Goal: Task Accomplishment & Management: Manage account settings

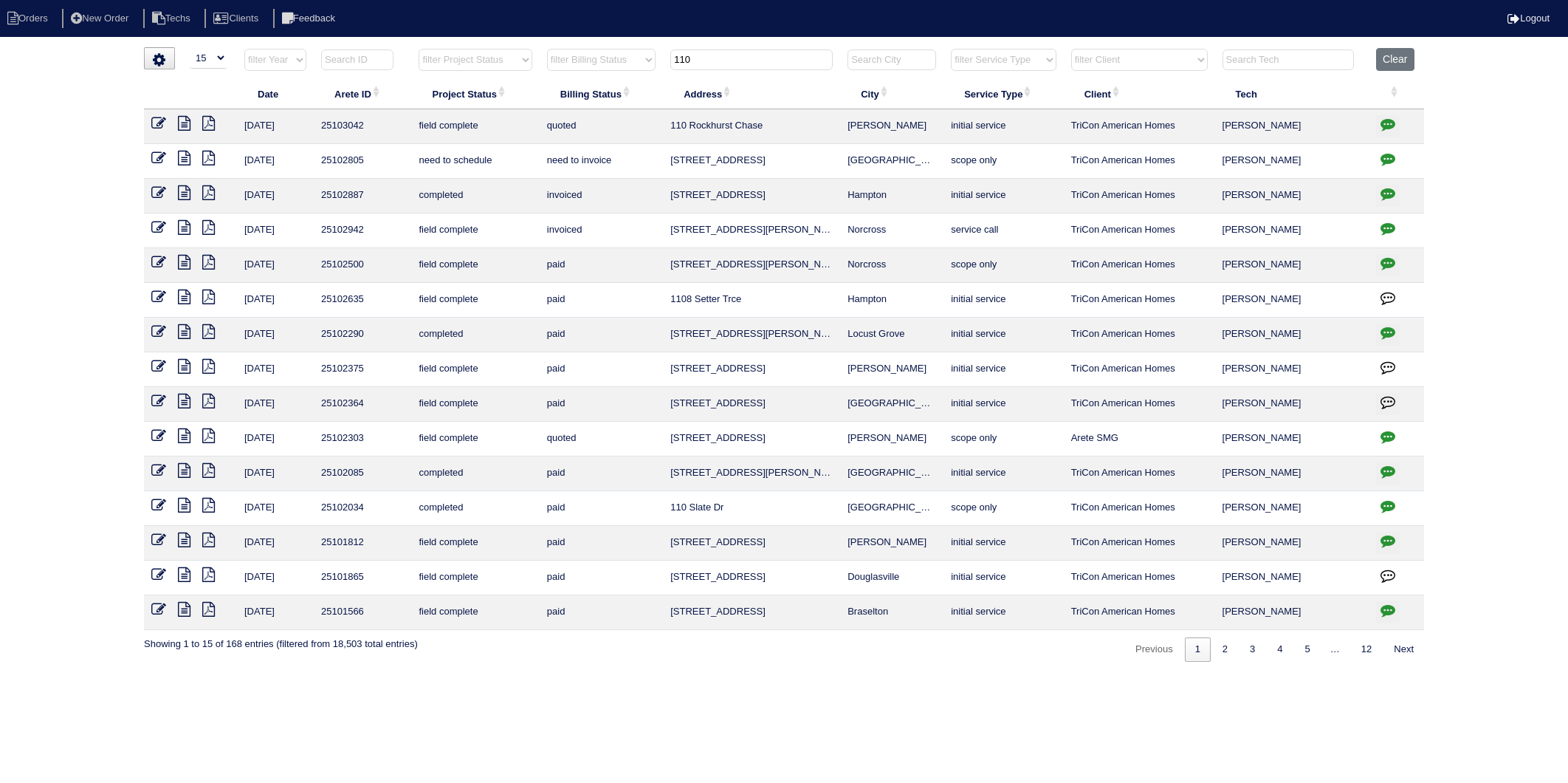
select select "15"
drag, startPoint x: 715, startPoint y: 58, endPoint x: 577, endPoint y: 91, distance: 141.9
click at [582, 91] on table "Date Arete ID Project Status Billing Status Address City Service Type Client Te…" at bounding box center [784, 339] width 1280 height 582
type input "5855"
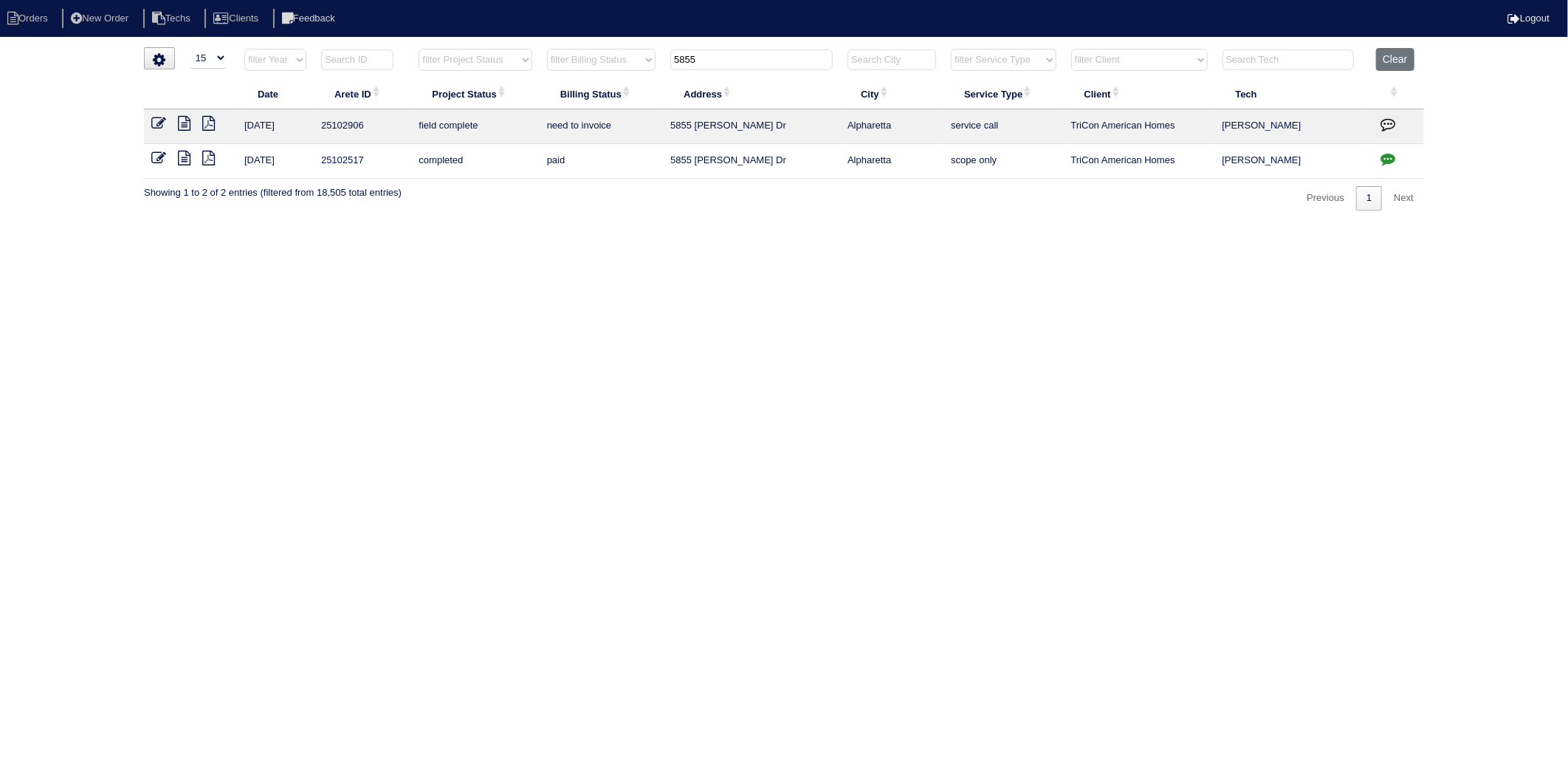
click at [164, 126] on icon at bounding box center [159, 123] width 15 height 15
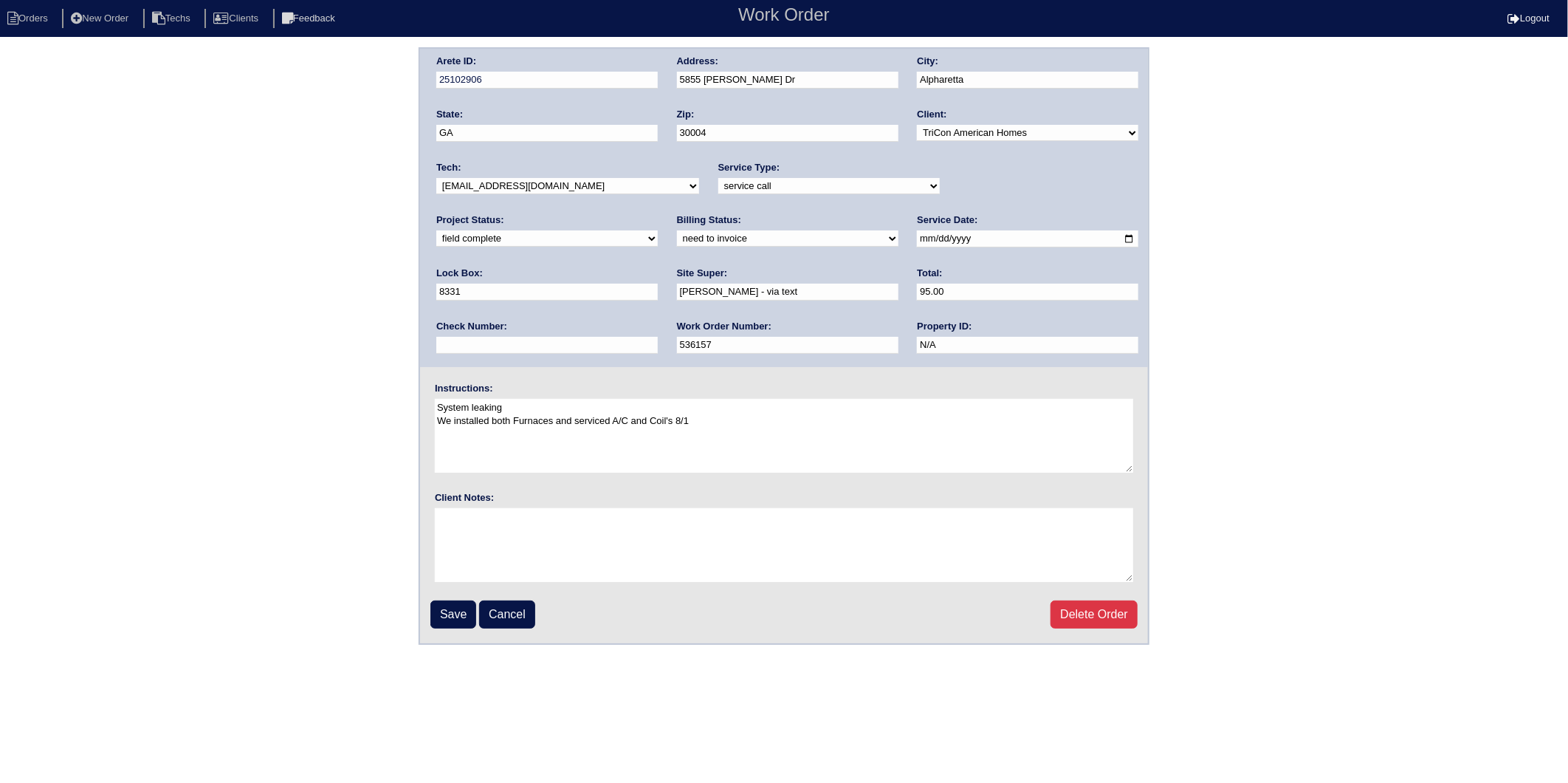
drag, startPoint x: 489, startPoint y: 241, endPoint x: 483, endPoint y: 246, distance: 7.8
click at [677, 241] on select "need to quote quoted need to invoice invoiced paid warranty purchase order need…" at bounding box center [787, 238] width 221 height 16
select select "invoiced"
click at [677, 231] on select "need to quote quoted need to invoice invoiced paid warranty purchase order need…" at bounding box center [787, 238] width 221 height 16
click at [451, 609] on input "Save" at bounding box center [452, 614] width 46 height 28
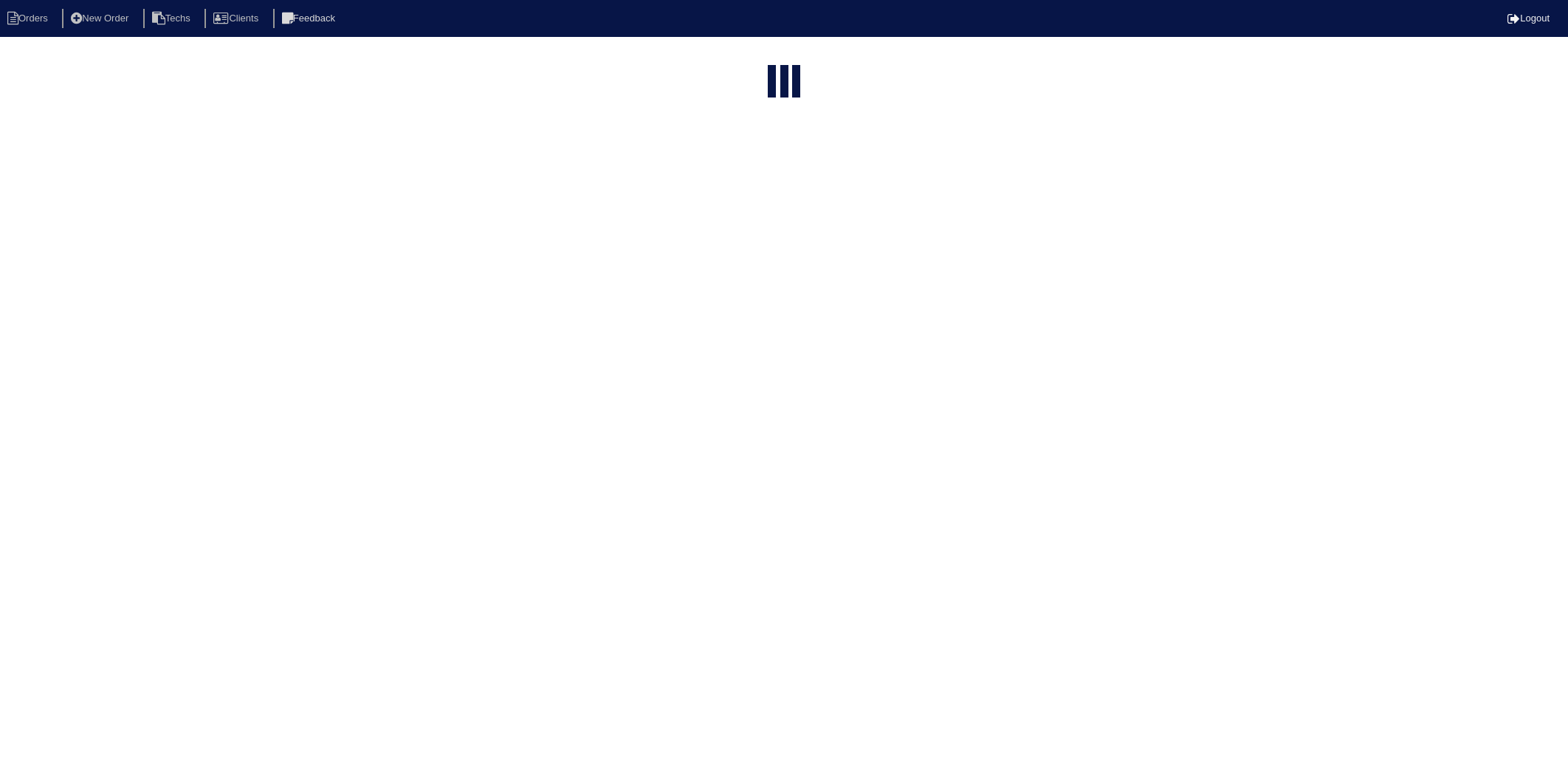
select select "15"
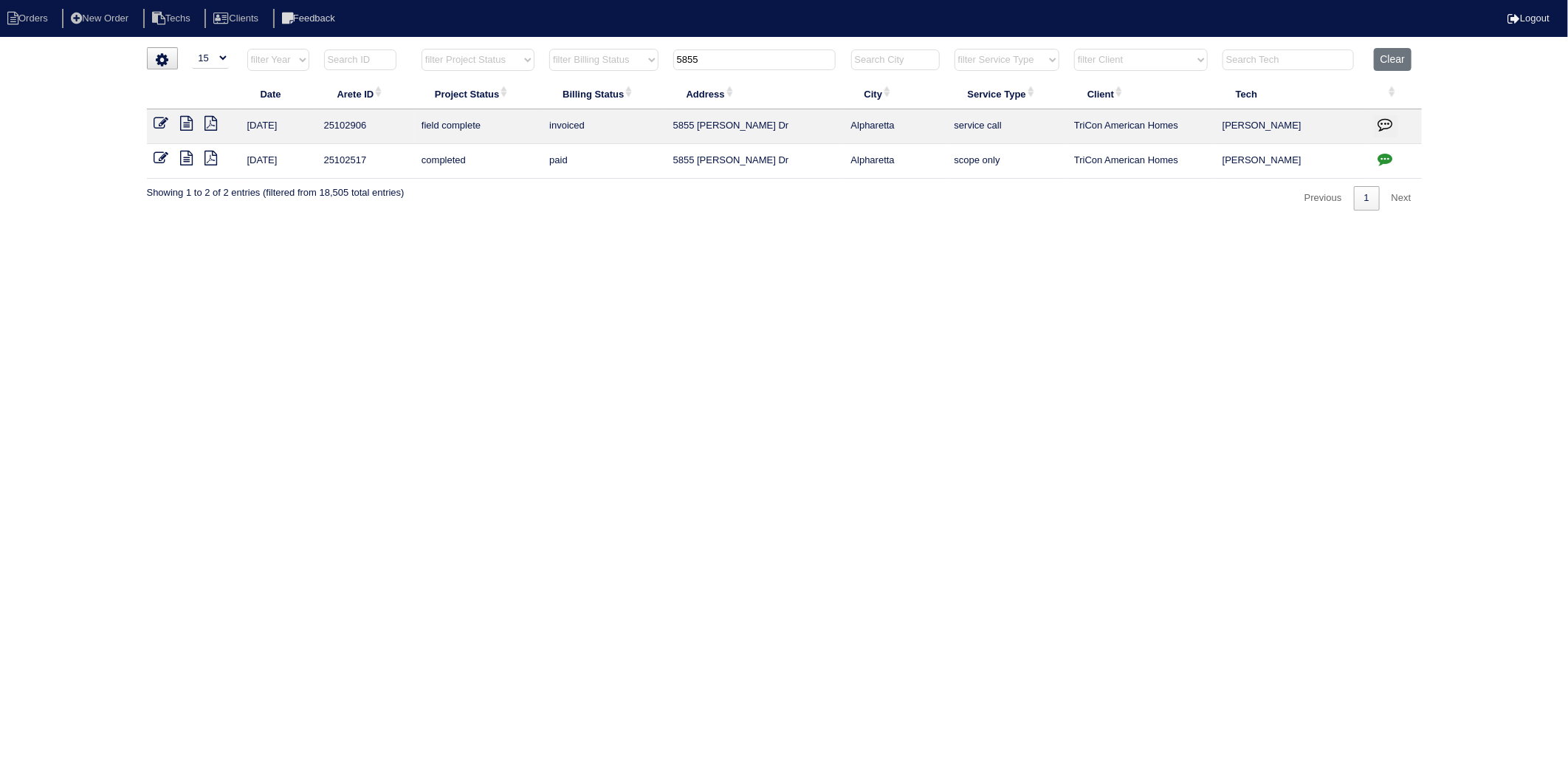
drag, startPoint x: 729, startPoint y: 54, endPoint x: 605, endPoint y: 79, distance: 126.5
click at [605, 79] on table "Date Arete ID Project Status Billing Status Address City Service Type Client Te…" at bounding box center [784, 113] width 1275 height 131
type input "8015"
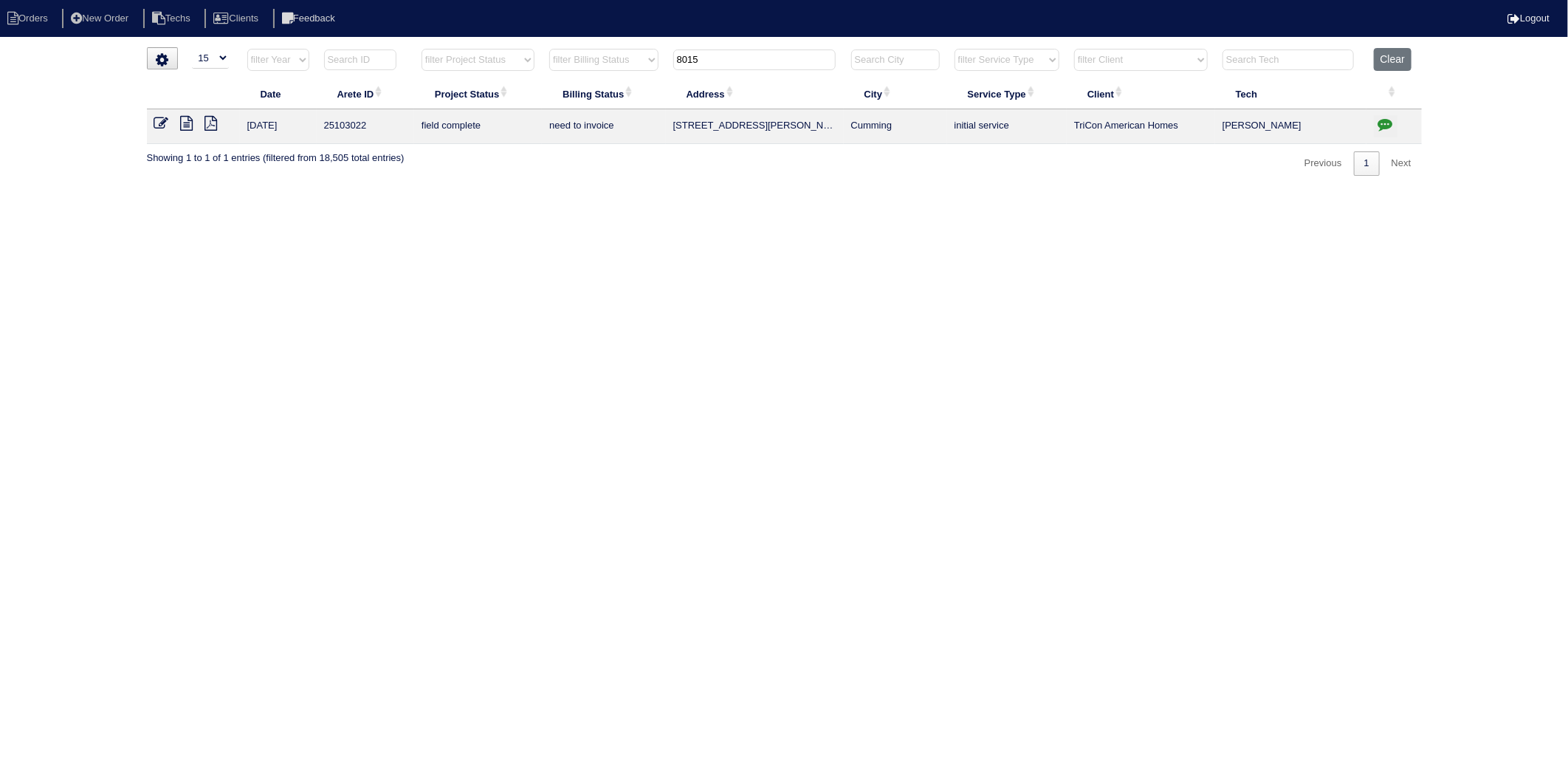
click at [158, 123] on icon at bounding box center [161, 123] width 15 height 15
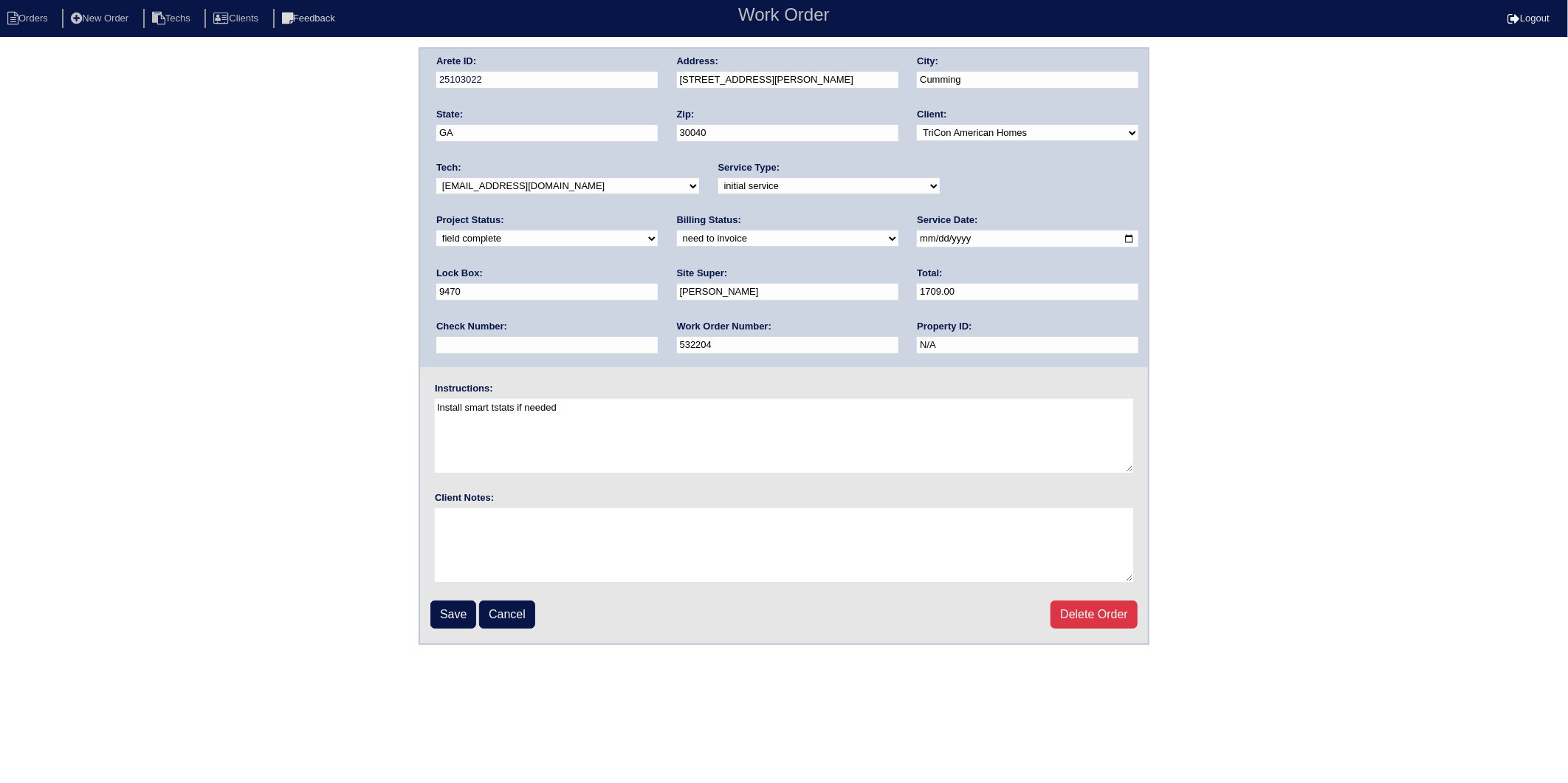
click at [677, 242] on select "need to quote quoted need to invoice invoiced paid warranty purchase order need…" at bounding box center [787, 238] width 221 height 16
select select "invoiced"
click at [677, 231] on select "need to quote quoted need to invoice invoiced paid warranty purchase order need…" at bounding box center [787, 238] width 221 height 16
drag, startPoint x: 449, startPoint y: 606, endPoint x: 433, endPoint y: 454, distance: 152.8
click at [451, 606] on input "Save" at bounding box center [452, 614] width 46 height 28
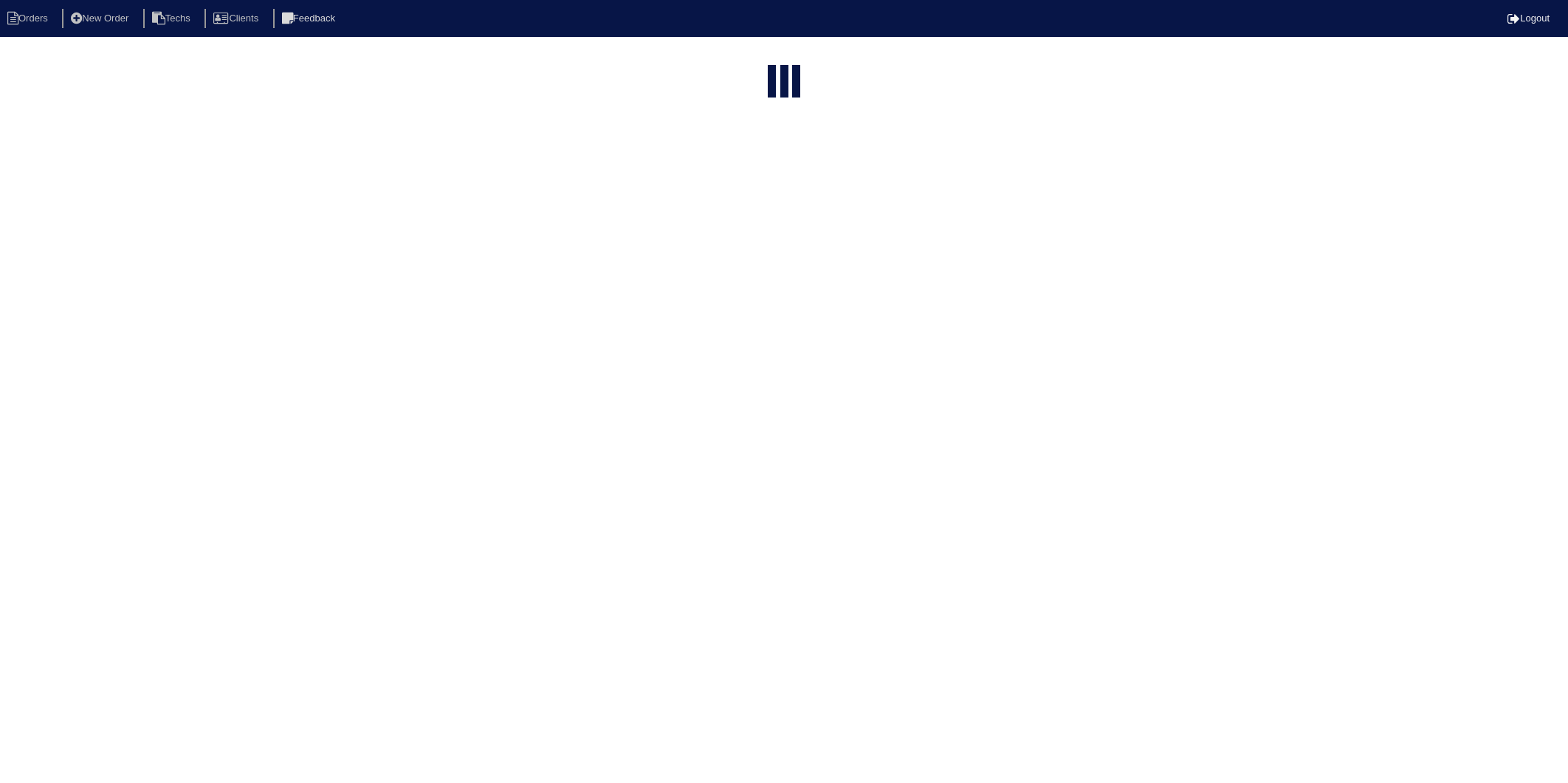
select select "15"
type input "8015"
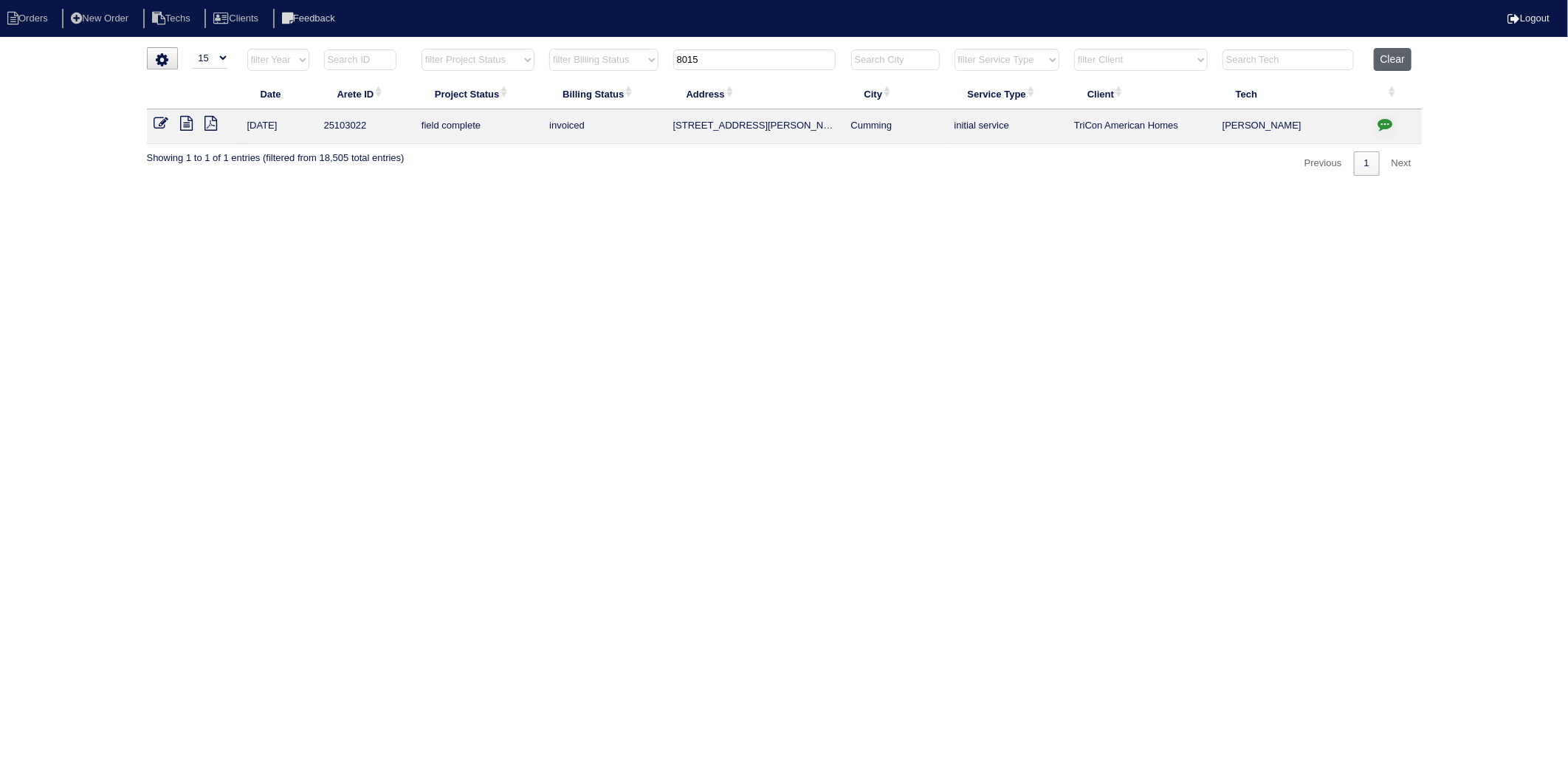
click at [1393, 55] on button "Clear" at bounding box center [1393, 59] width 37 height 23
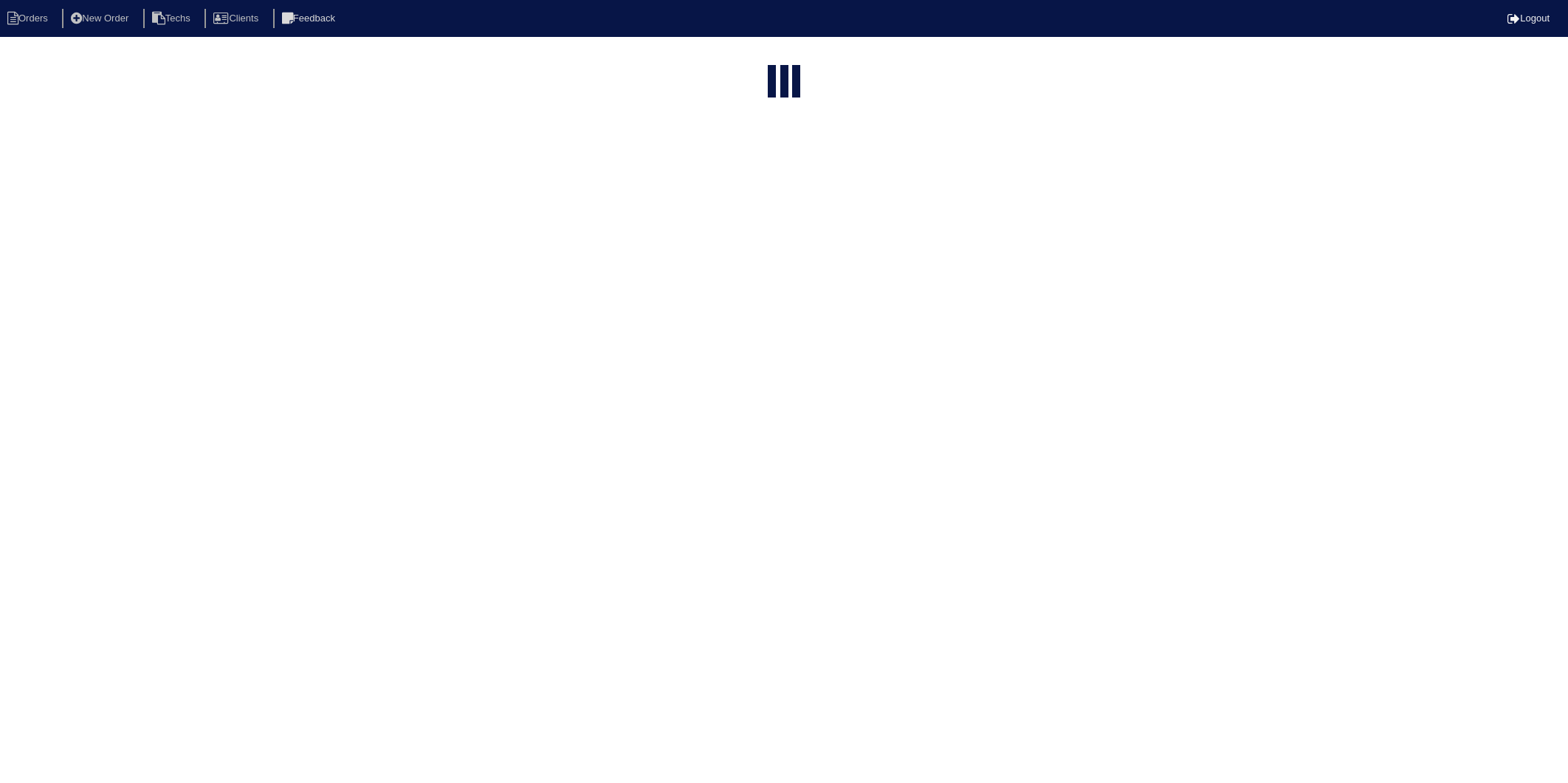
select select "15"
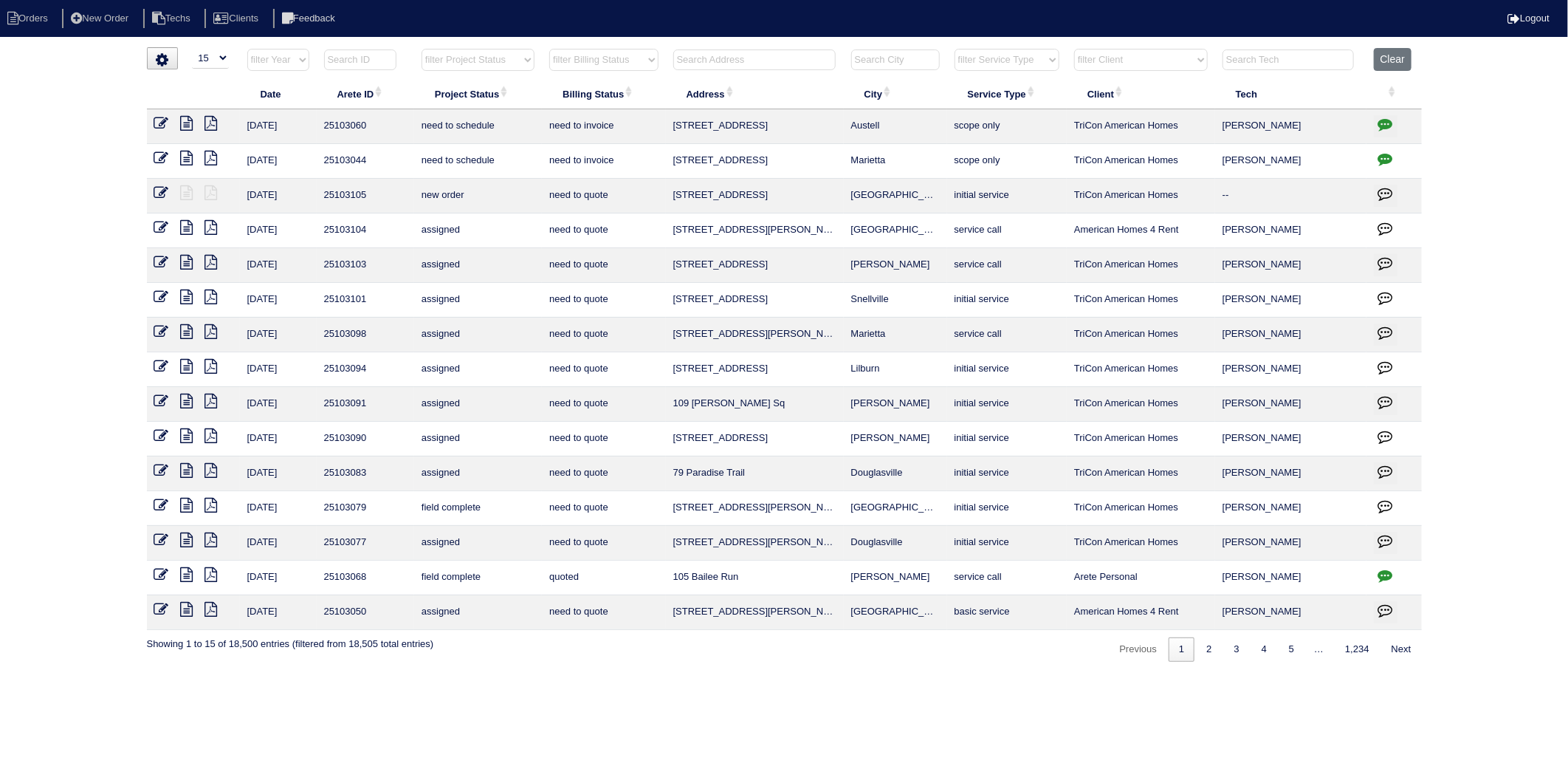
click at [724, 62] on input "text" at bounding box center [755, 60] width 162 height 21
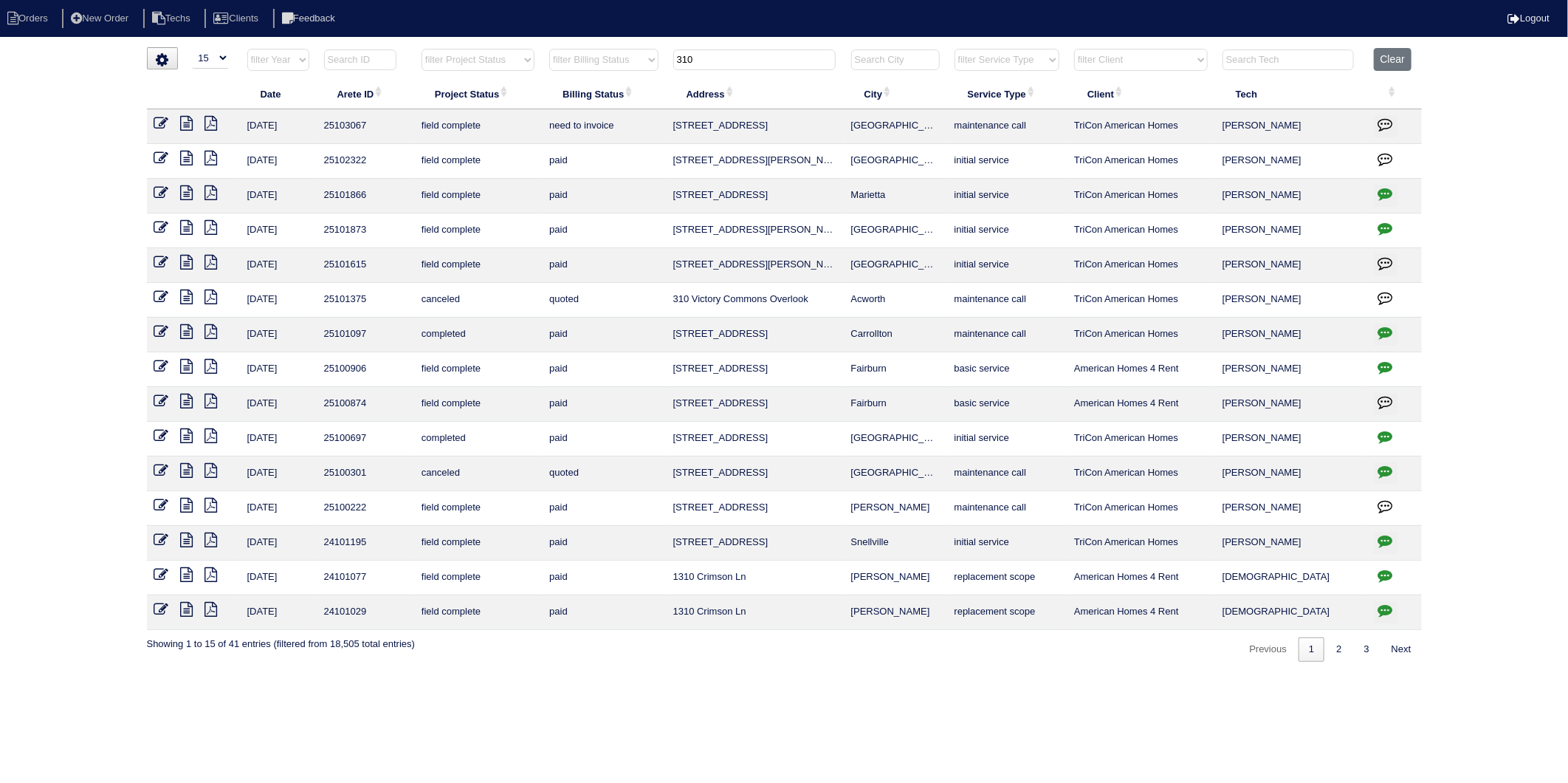
type input "310"
click at [185, 122] on icon at bounding box center [187, 123] width 12 height 15
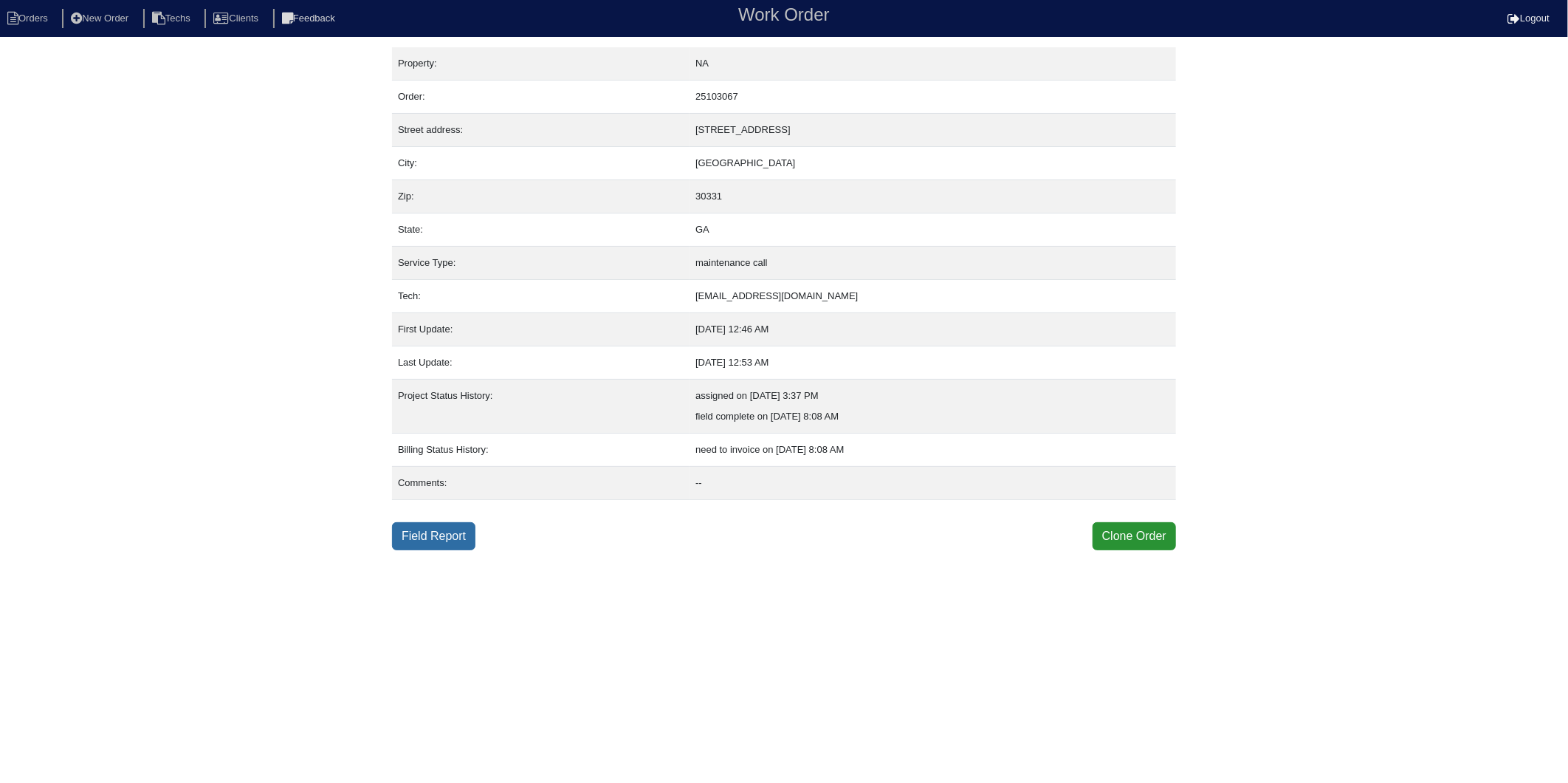
click at [440, 538] on link "Field Report" at bounding box center [433, 537] width 83 height 28
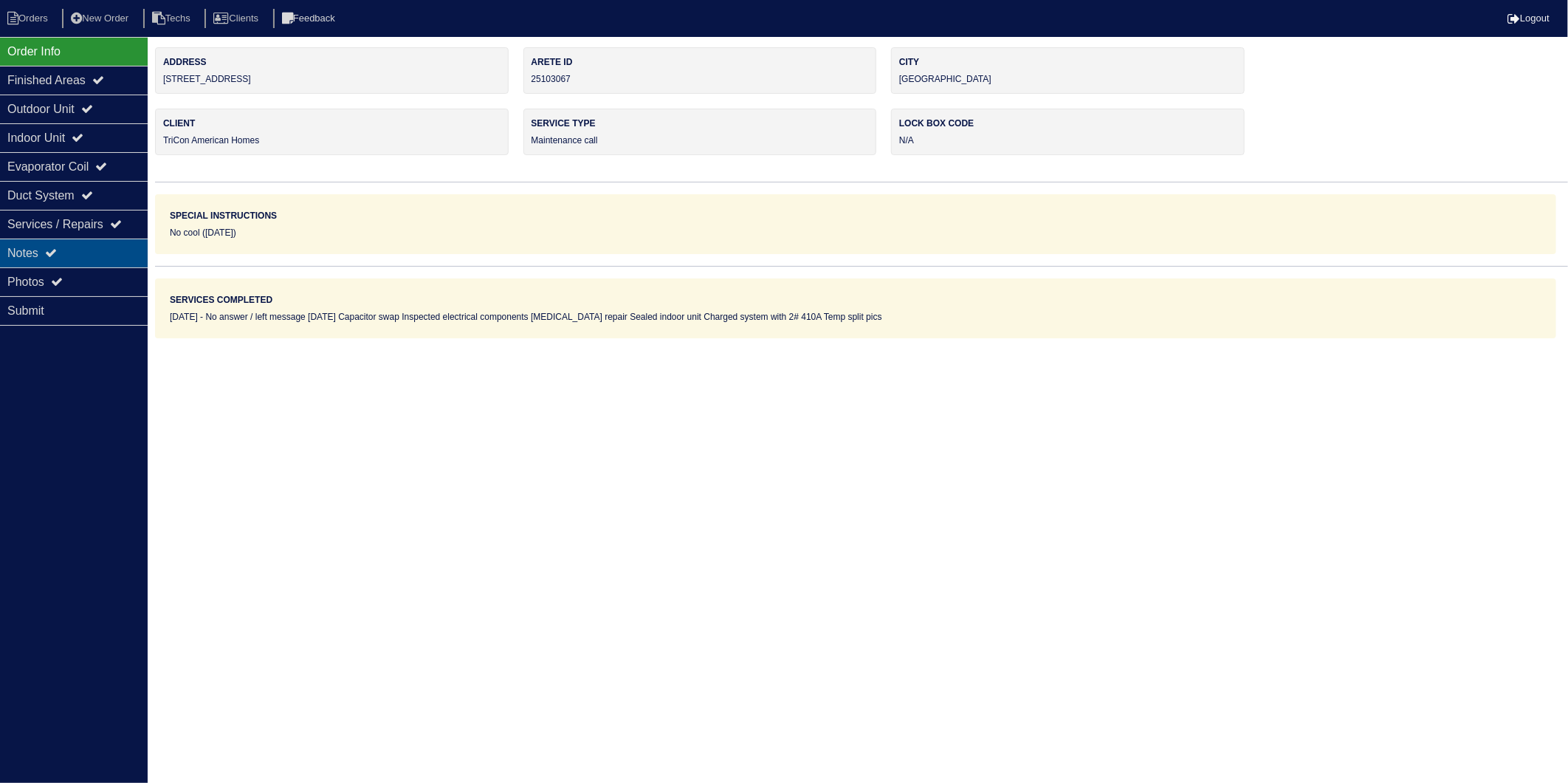
click at [26, 245] on div "Notes" at bounding box center [74, 253] width 147 height 29
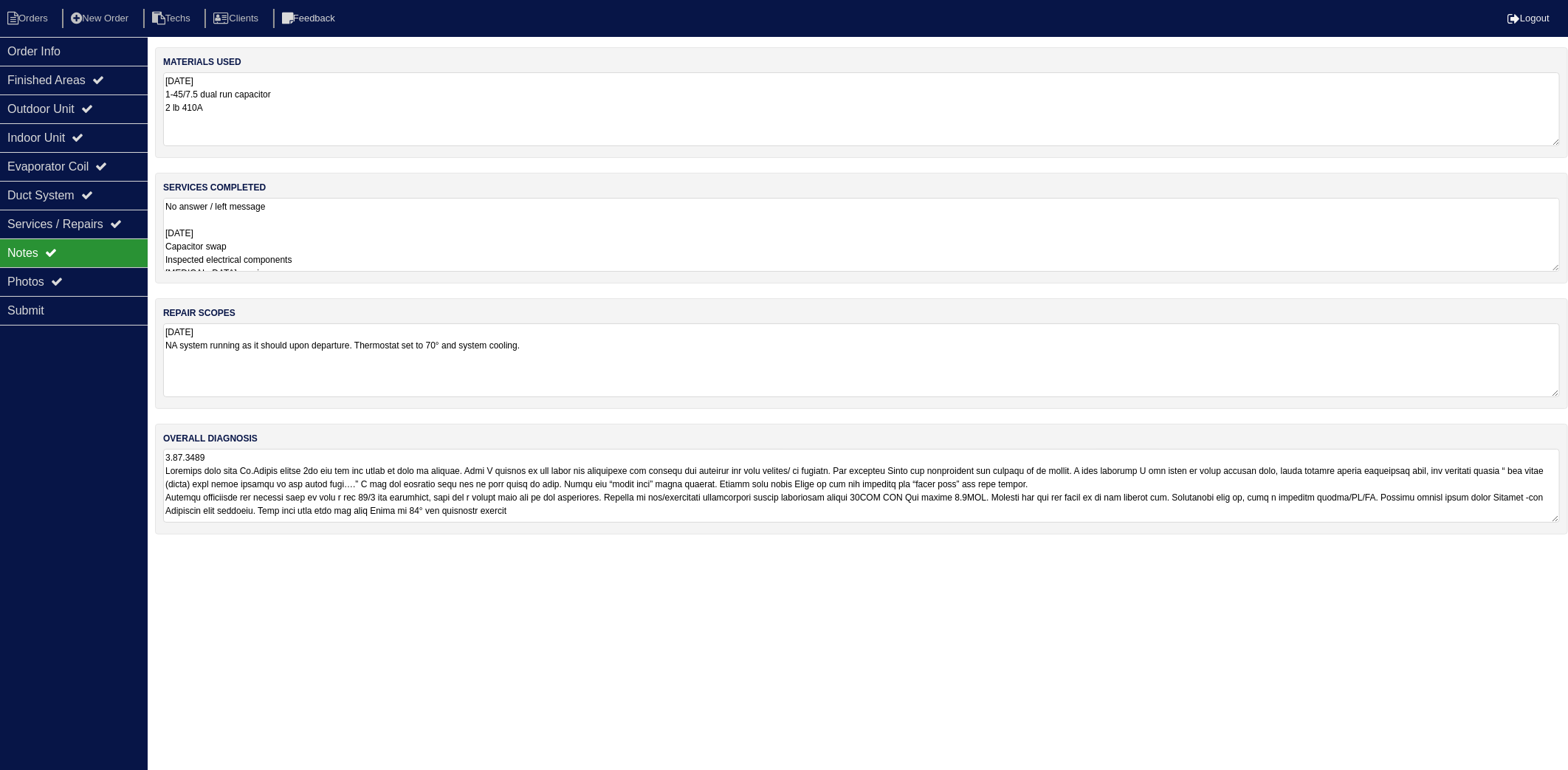
click at [273, 111] on textarea "8.20.25 1-45/7.5 dual run capacitor 2 lb 410A" at bounding box center [861, 109] width 1396 height 74
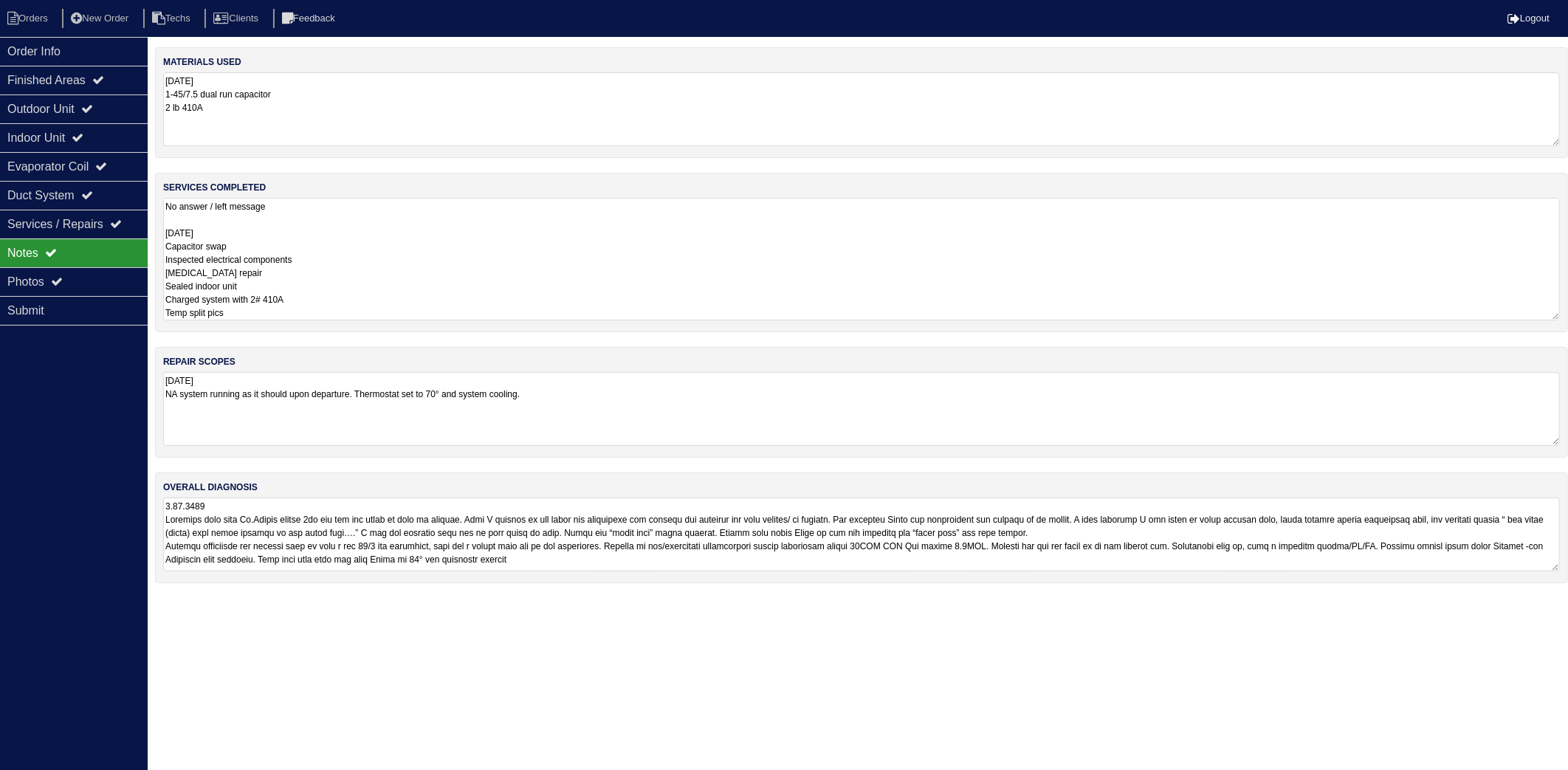
click at [323, 220] on textarea "No answer / left message 8.20.2025 Capacitor swap Inspected electrical componen…" at bounding box center [861, 259] width 1396 height 122
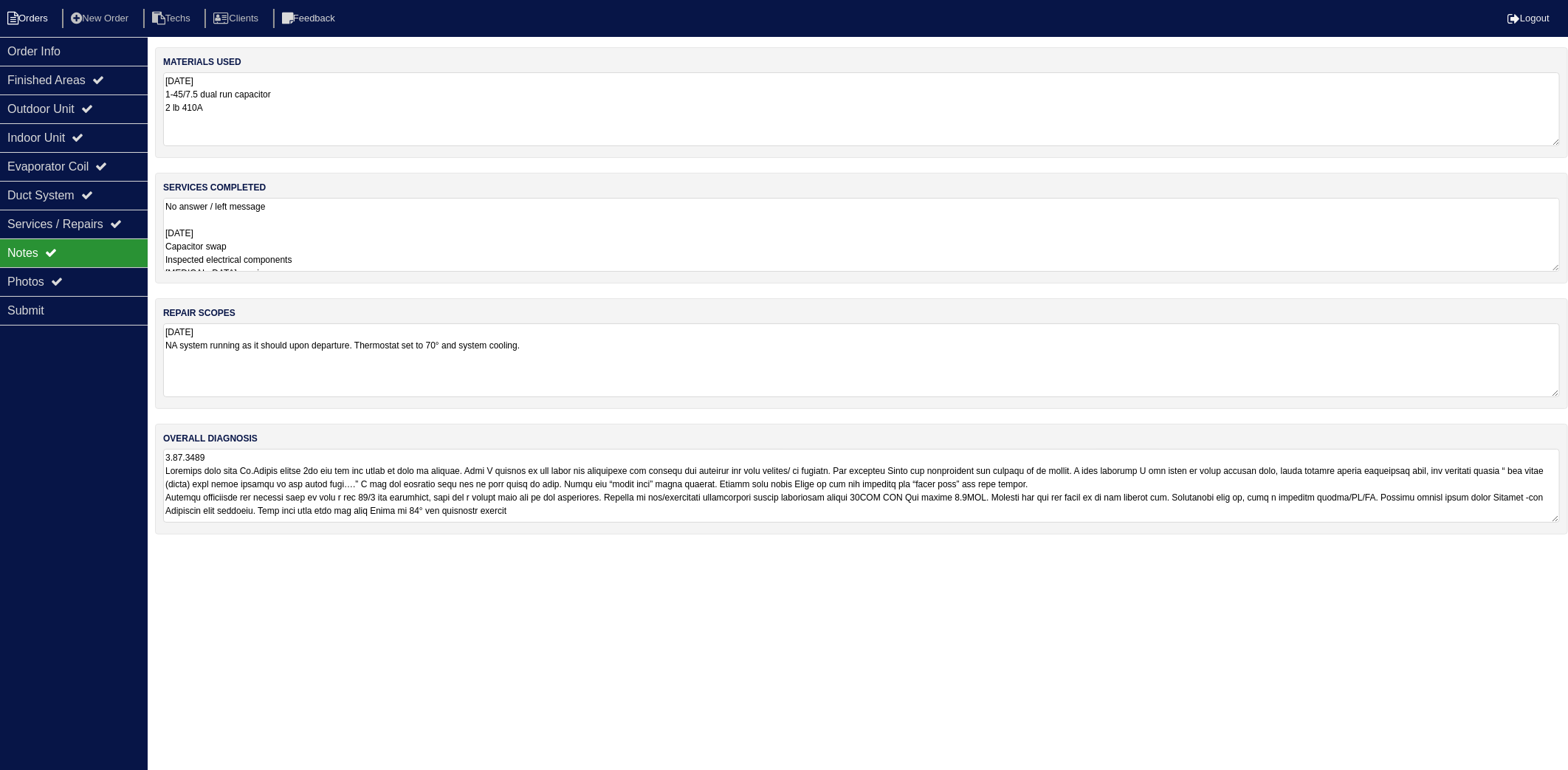
click at [34, 26] on li "Orders" at bounding box center [30, 18] width 60 height 20
select select "15"
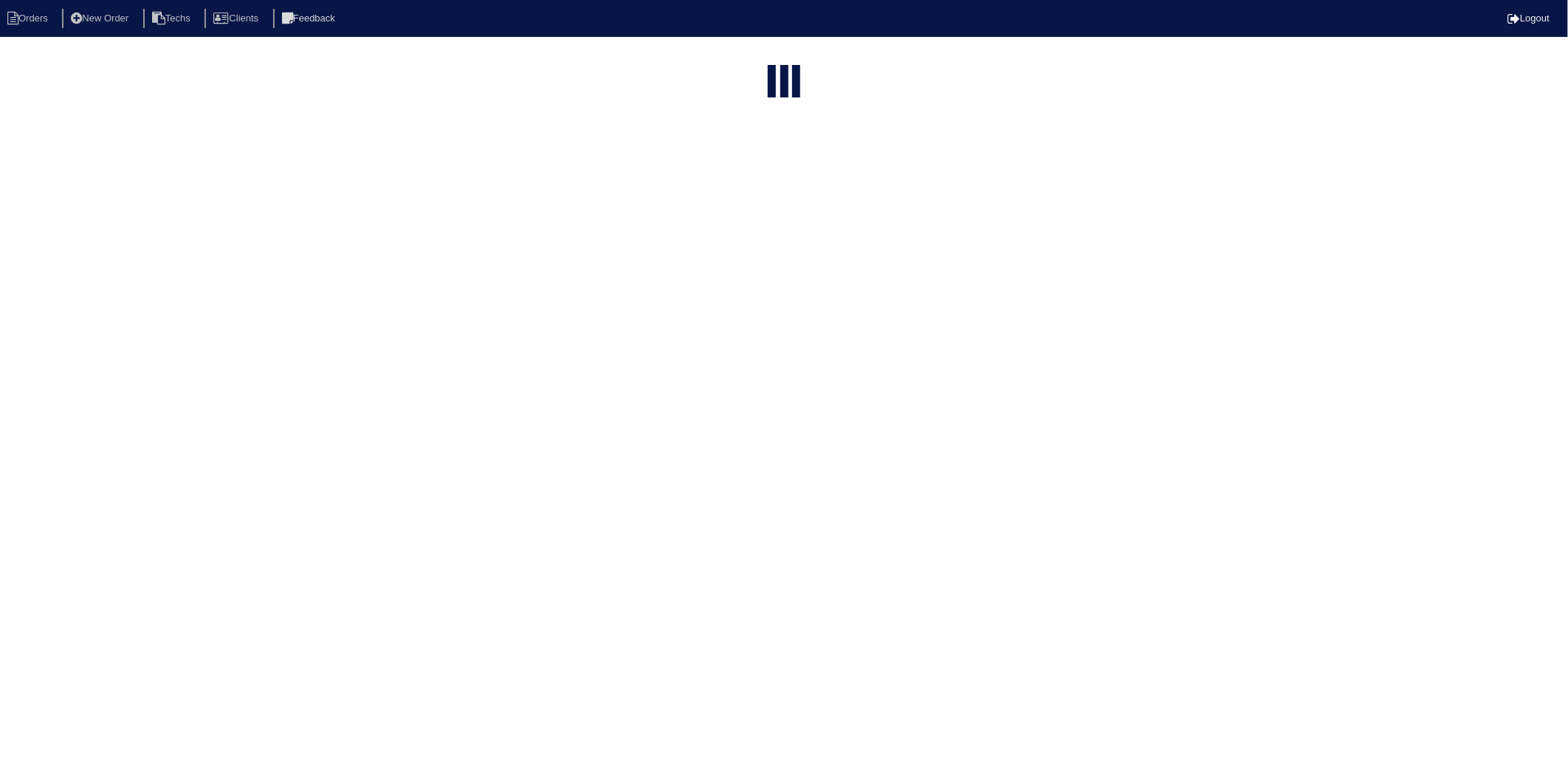
type input "310"
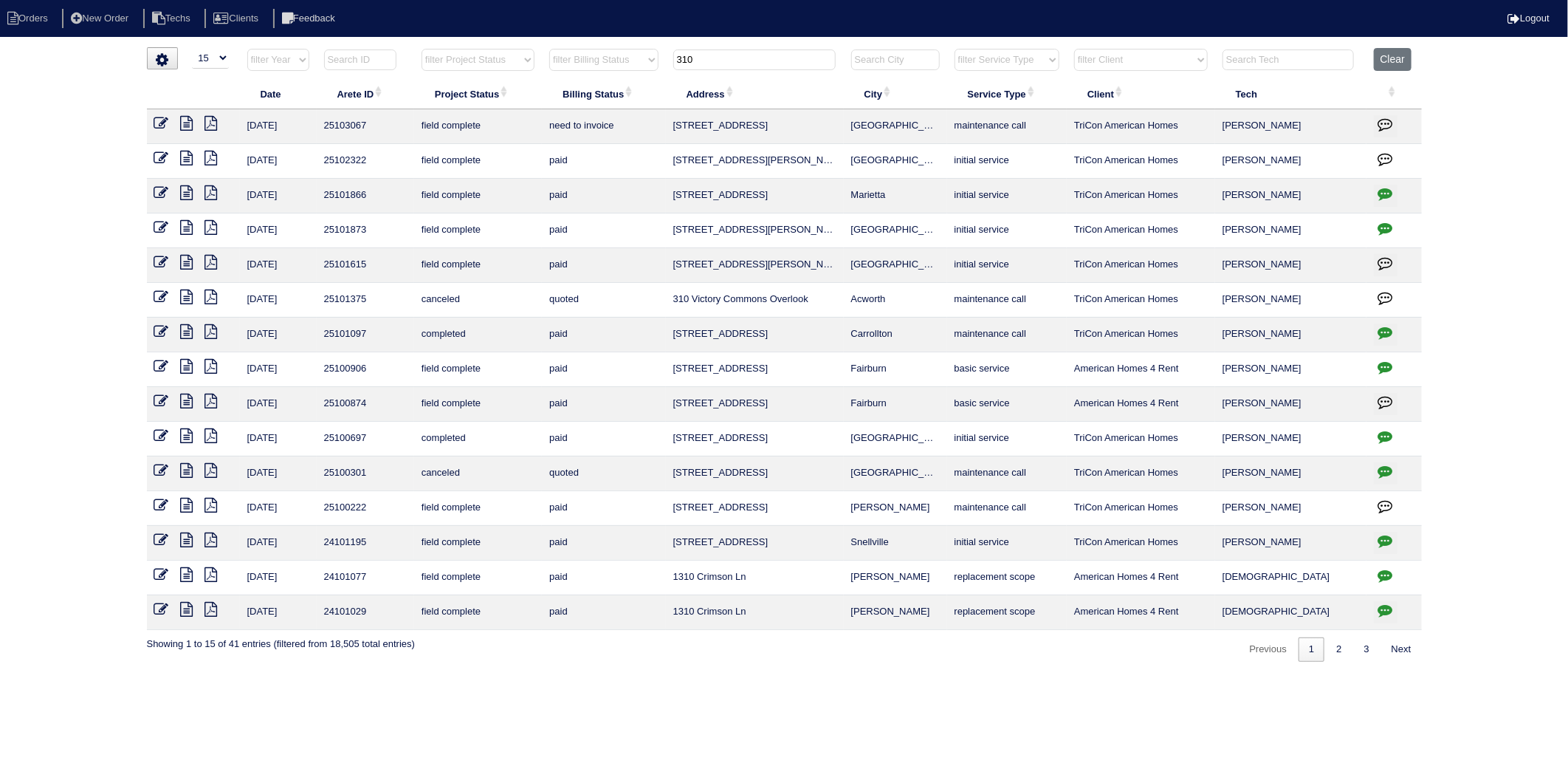
drag, startPoint x: 160, startPoint y: 121, endPoint x: 180, endPoint y: 156, distance: 40.3
click at [160, 121] on icon at bounding box center [161, 123] width 15 height 15
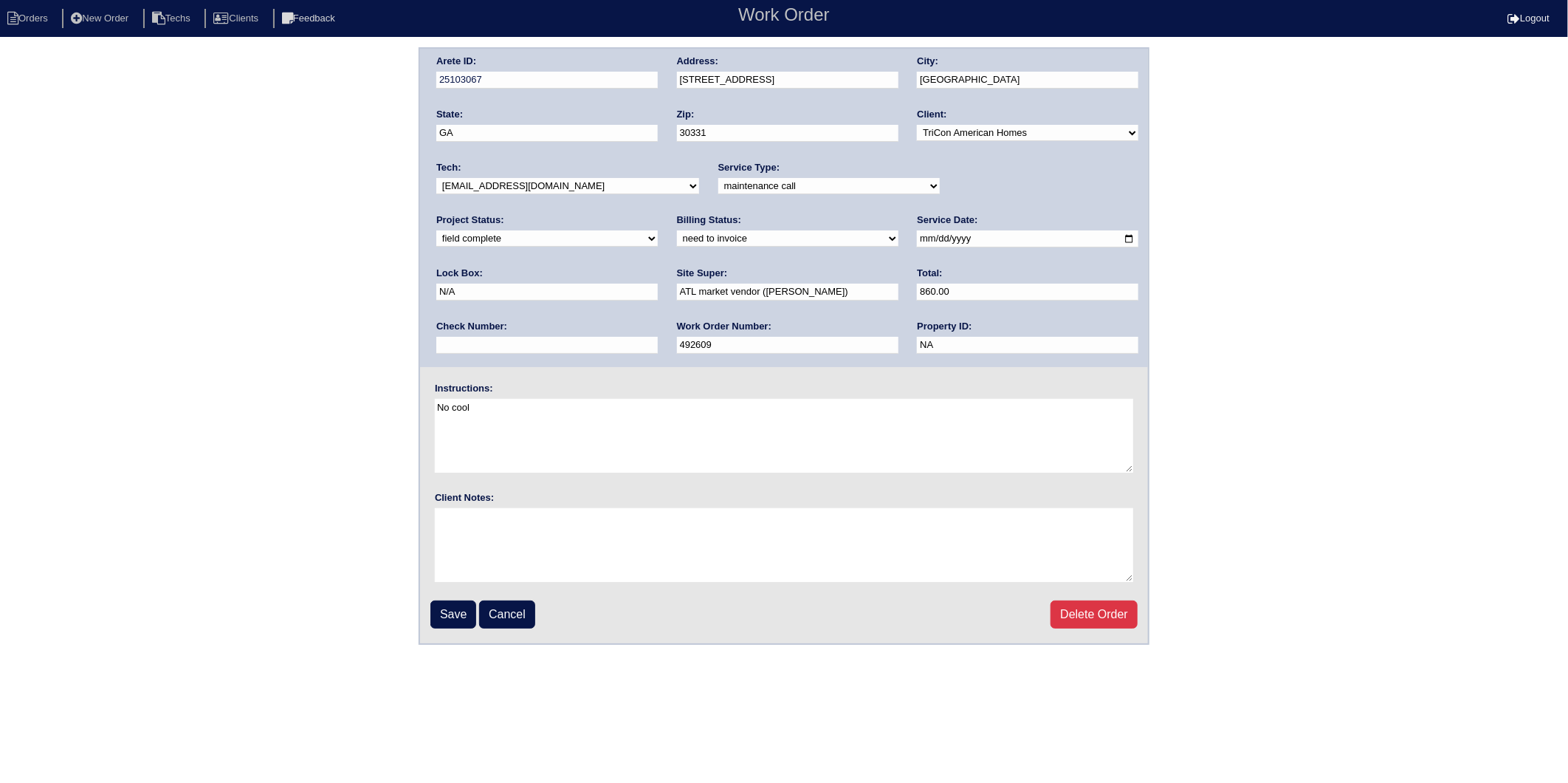
click at [677, 242] on select "need to quote quoted need to invoice invoiced paid warranty purchase order need…" at bounding box center [787, 238] width 221 height 16
select select "invoiced"
click at [677, 231] on select "need to quote quoted need to invoice invoiced paid warranty purchase order need…" at bounding box center [787, 238] width 221 height 16
drag, startPoint x: 451, startPoint y: 610, endPoint x: 448, endPoint y: 598, distance: 12.4
click at [451, 610] on input "Save" at bounding box center [452, 614] width 46 height 28
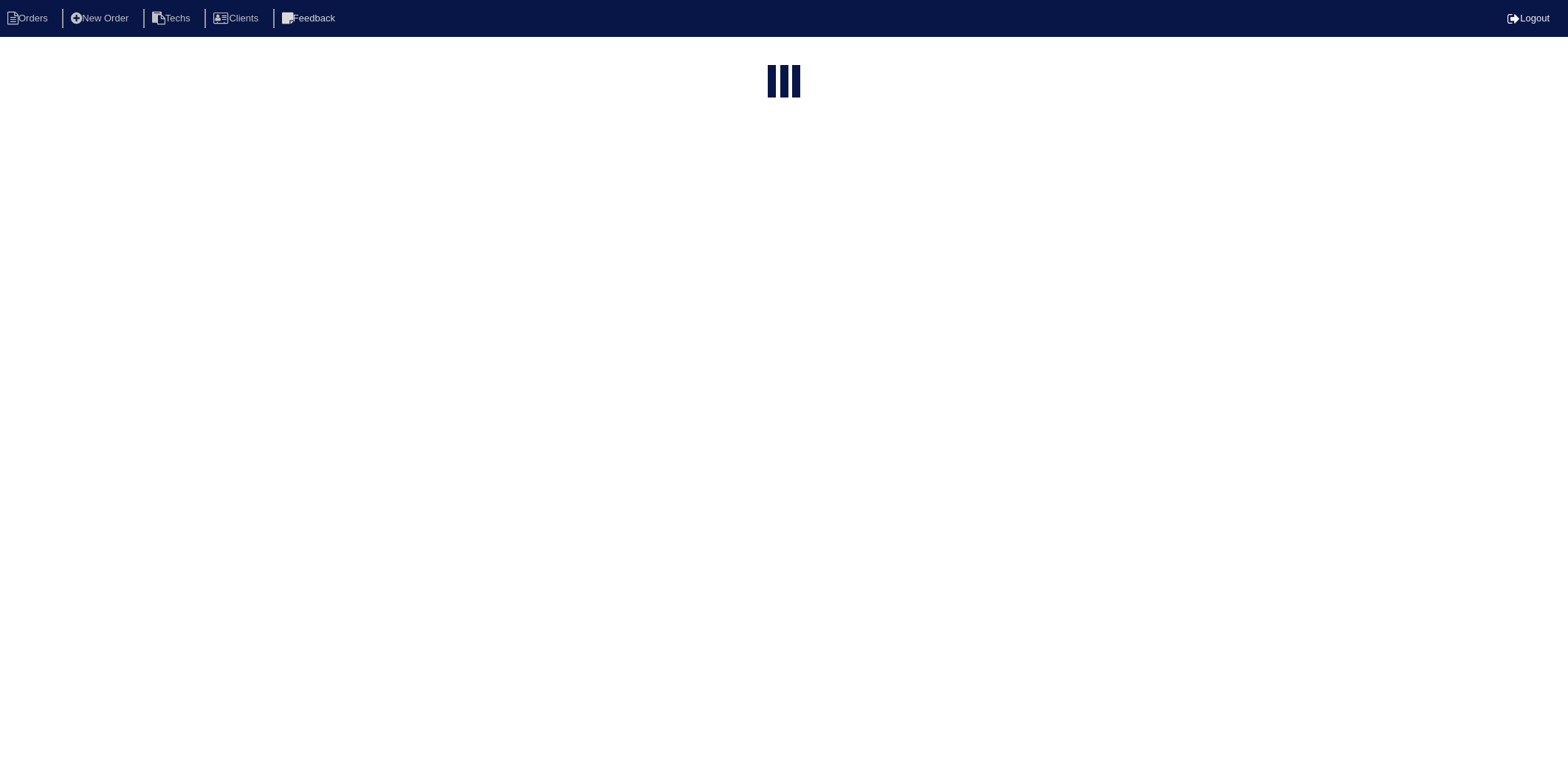
select select "15"
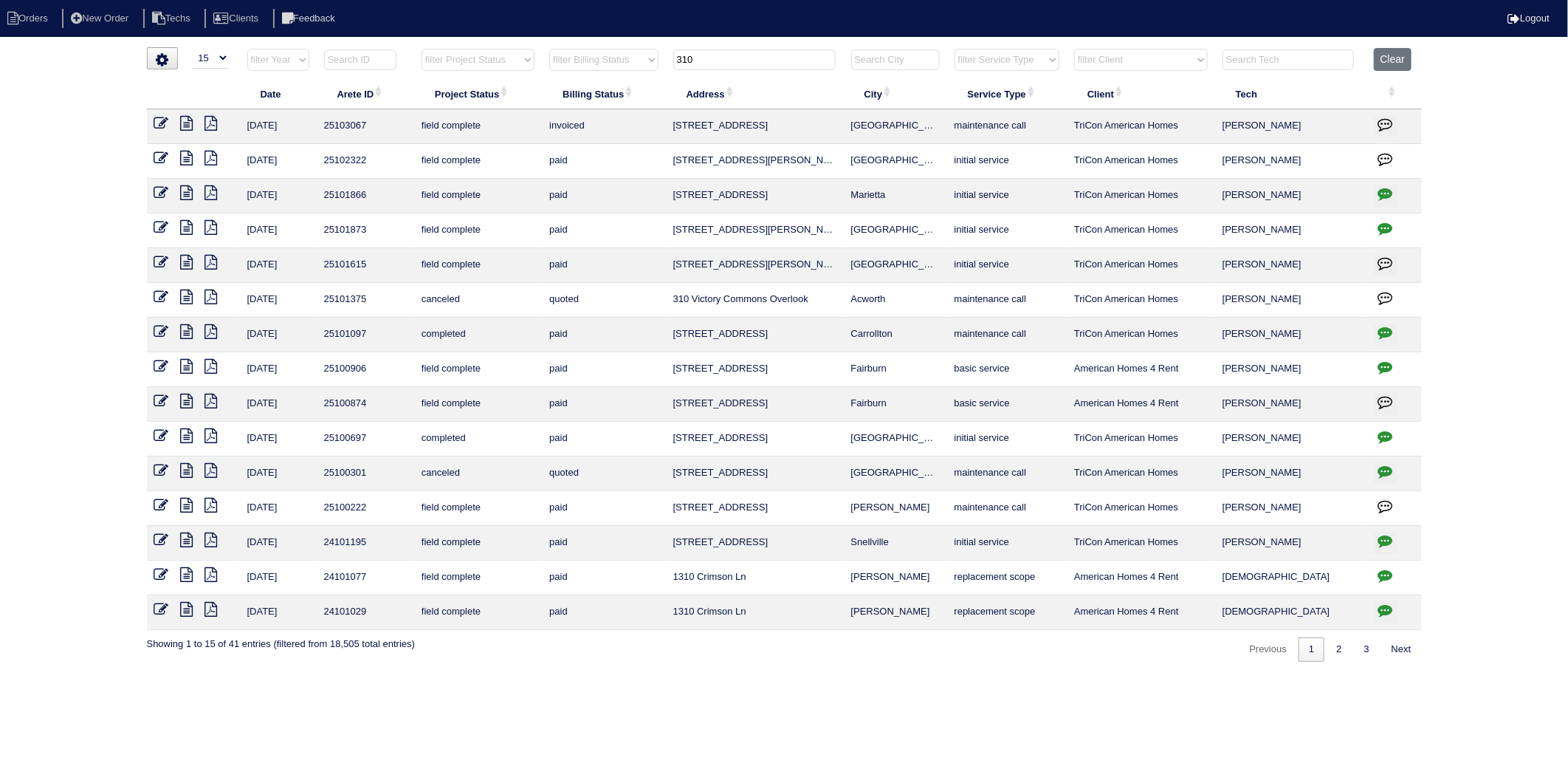
drag, startPoint x: 728, startPoint y: 51, endPoint x: 585, endPoint y: 78, distance: 145.5
click at [584, 77] on tr "filter Year -- Any Year -- 2025 2024 2023 2022 2021 2020 2019 filter Project St…" at bounding box center [784, 63] width 1275 height 30
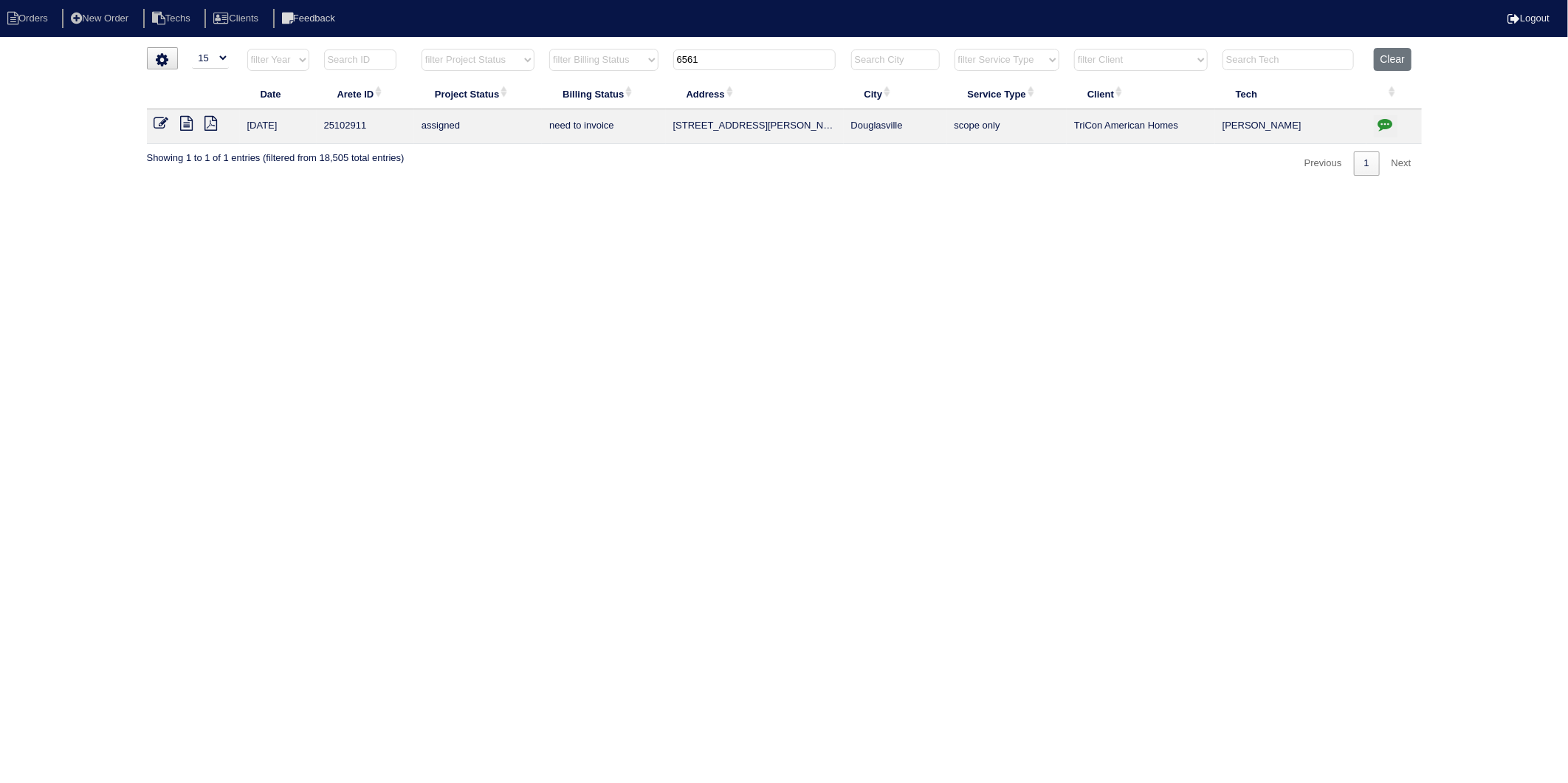
drag, startPoint x: 786, startPoint y: 62, endPoint x: 440, endPoint y: 115, distance: 350.0
click at [440, 115] on table "Date Arete ID Project Status Billing Status Address City Service Type Client Te…" at bounding box center [784, 95] width 1275 height 96
type input "125"
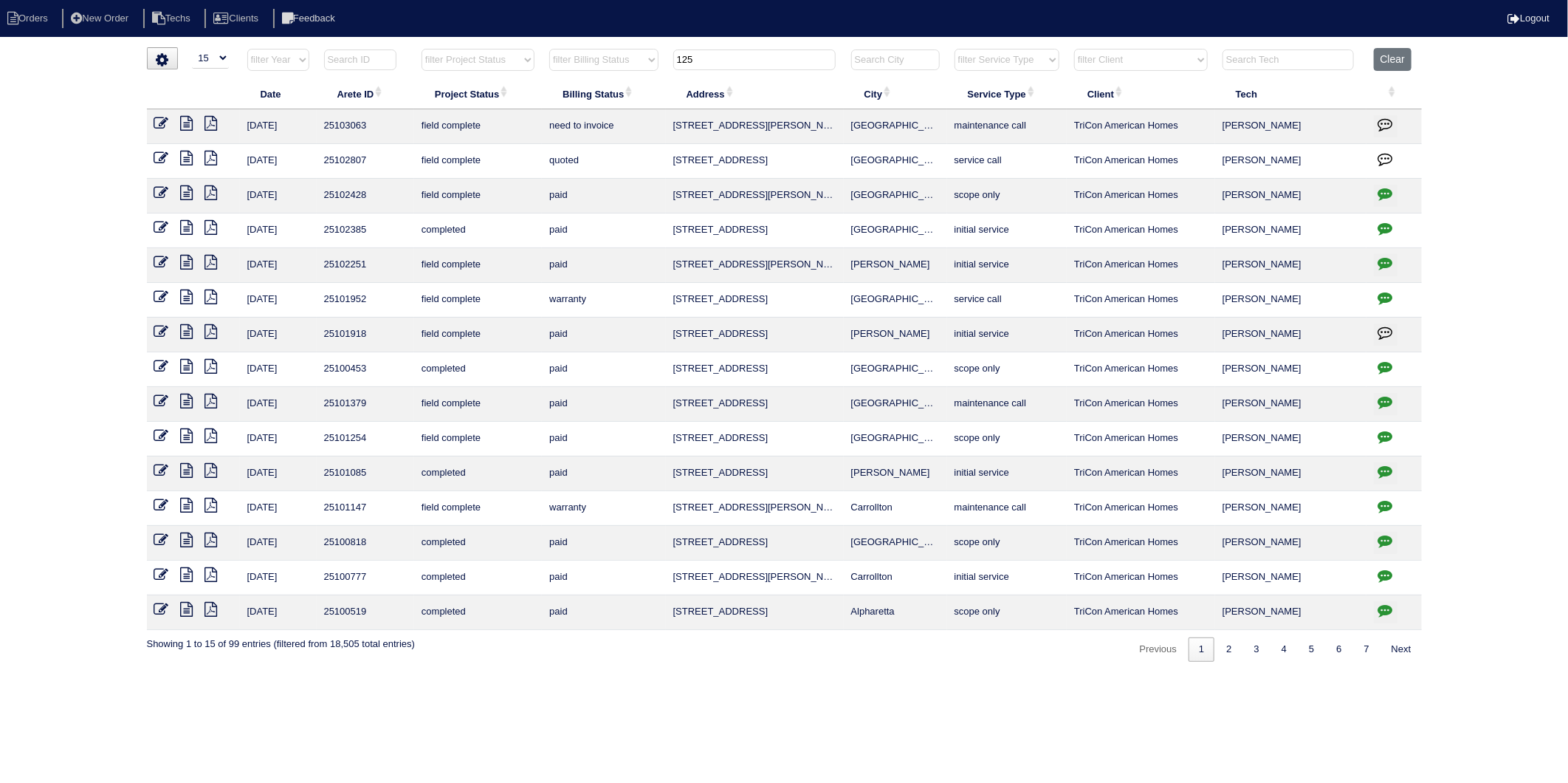
click at [1382, 126] on icon "button" at bounding box center [1385, 124] width 15 height 15
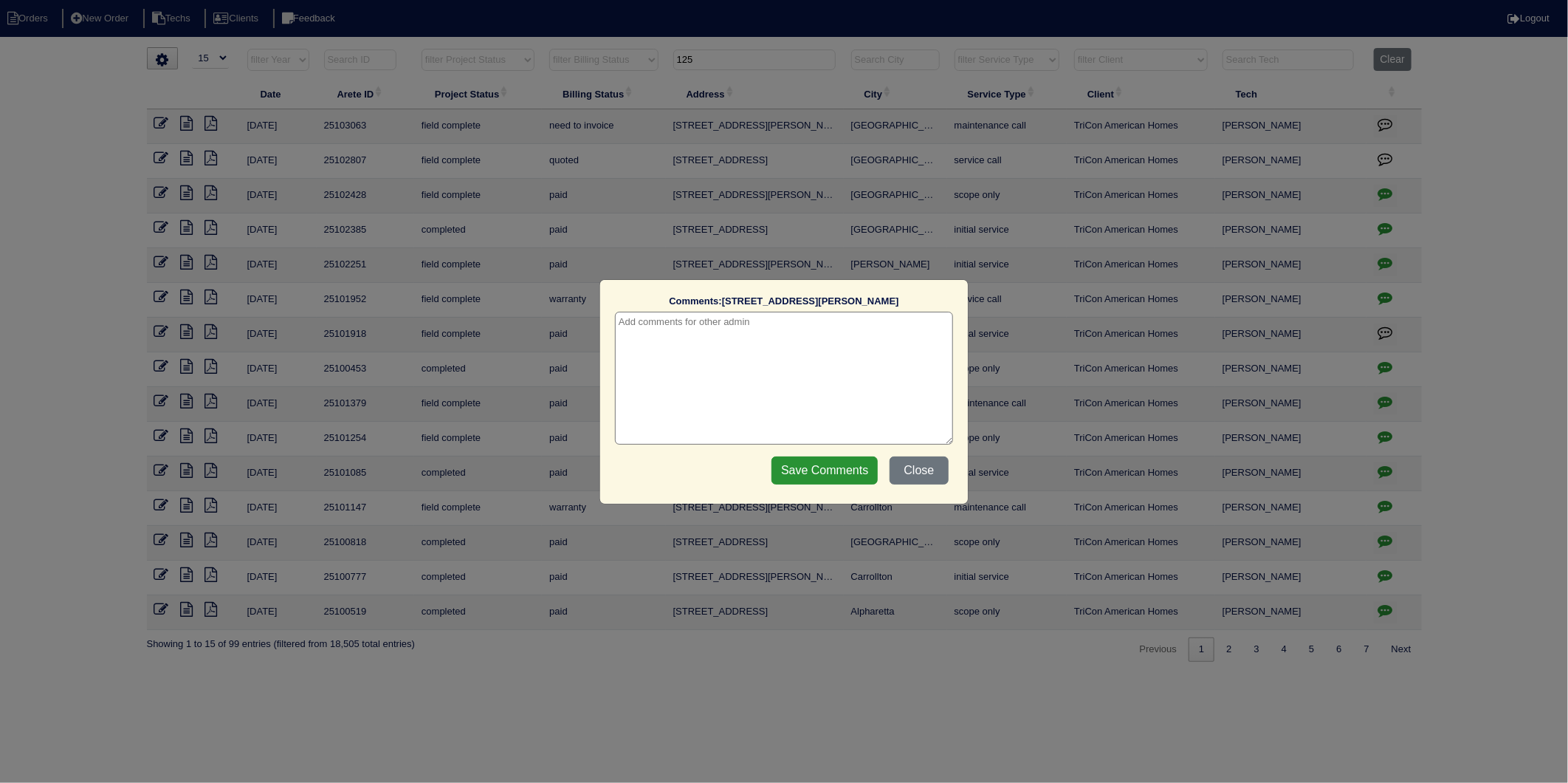
click at [741, 332] on textarea at bounding box center [784, 378] width 338 height 133
click at [636, 322] on textarea "8/21/25 - Install completed 8/21 - LP" at bounding box center [784, 378] width 338 height 133
type textarea "8/22/25 - Install completed 8/21 - LP"
click at [831, 469] on input "Save Comments" at bounding box center [825, 470] width 106 height 28
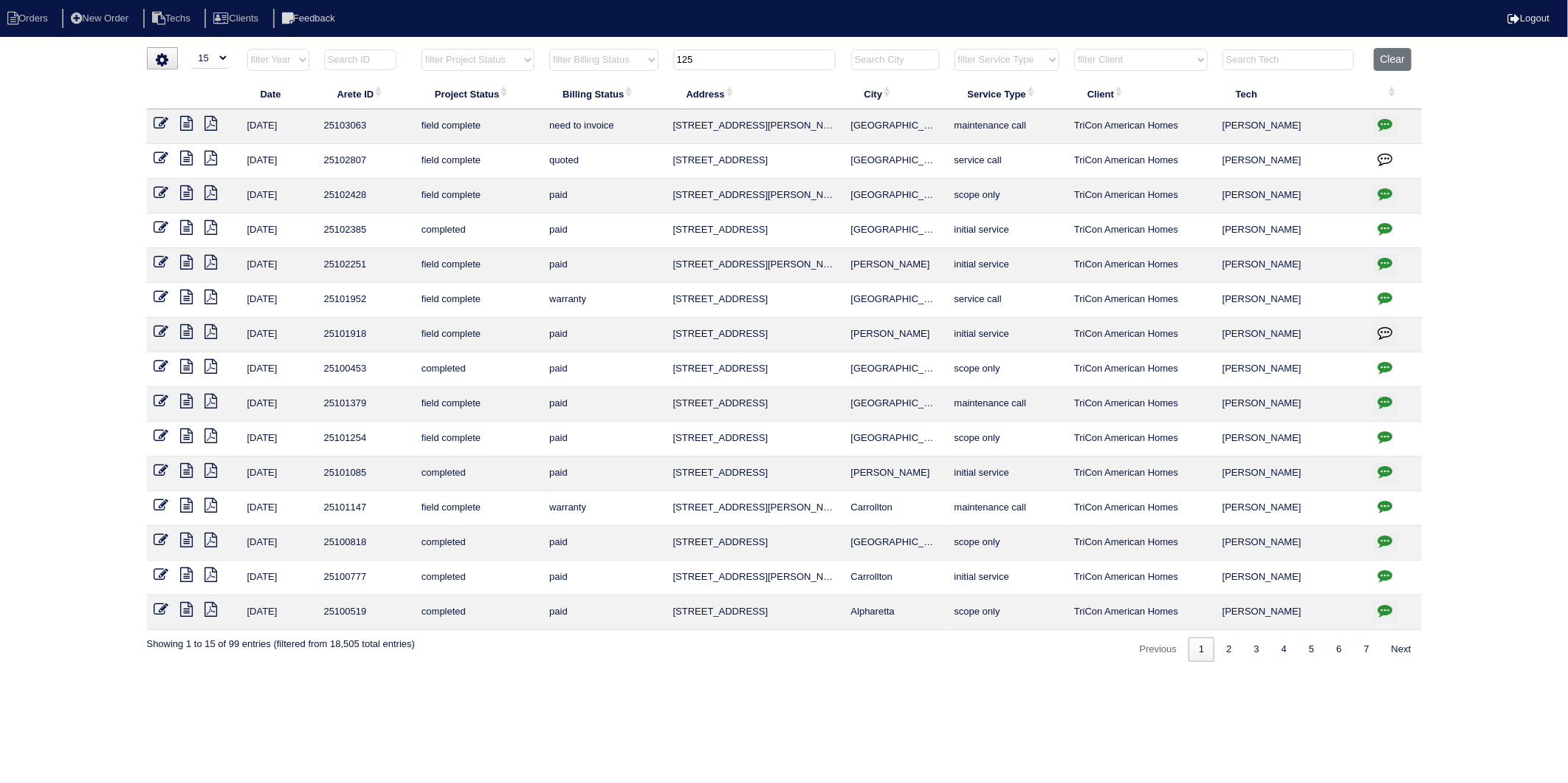
drag, startPoint x: 150, startPoint y: 124, endPoint x: 158, endPoint y: 123, distance: 8.1
click at [155, 123] on td at bounding box center [193, 126] width 93 height 35
click at [159, 123] on icon at bounding box center [161, 123] width 15 height 15
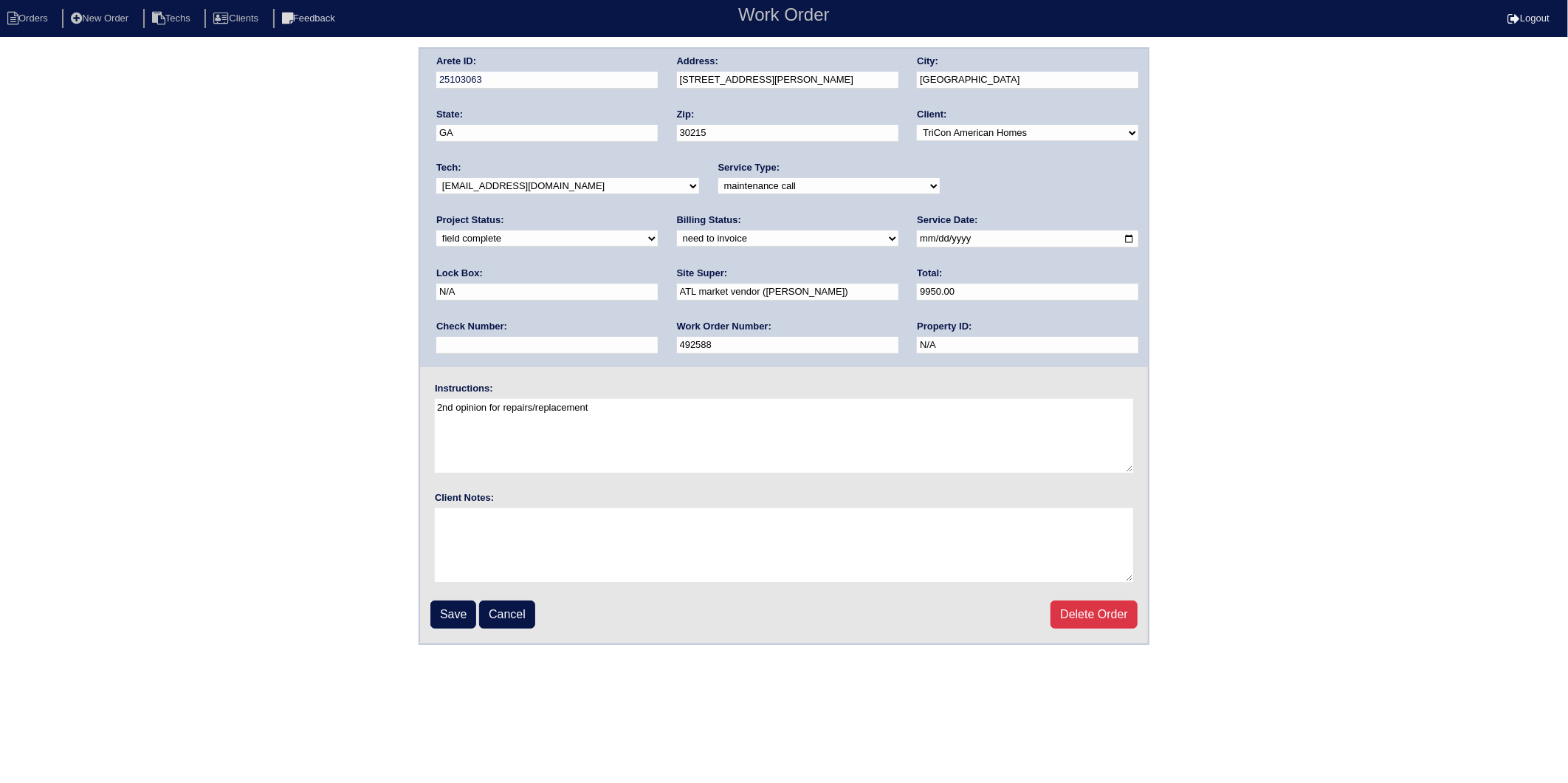
click at [658, 231] on select "new order assigned in progress field complete need to schedule admin review arc…" at bounding box center [547, 238] width 221 height 16
select select "completed"
click at [658, 231] on select "new order assigned in progress field complete need to schedule admin review arc…" at bounding box center [547, 238] width 221 height 16
click at [677, 246] on div "Billing Status: need to quote quoted need to invoice invoiced paid warranty pur…" at bounding box center [787, 234] width 221 height 41
click at [677, 241] on select "need to quote quoted need to invoice invoiced paid warranty purchase order need…" at bounding box center [787, 238] width 221 height 16
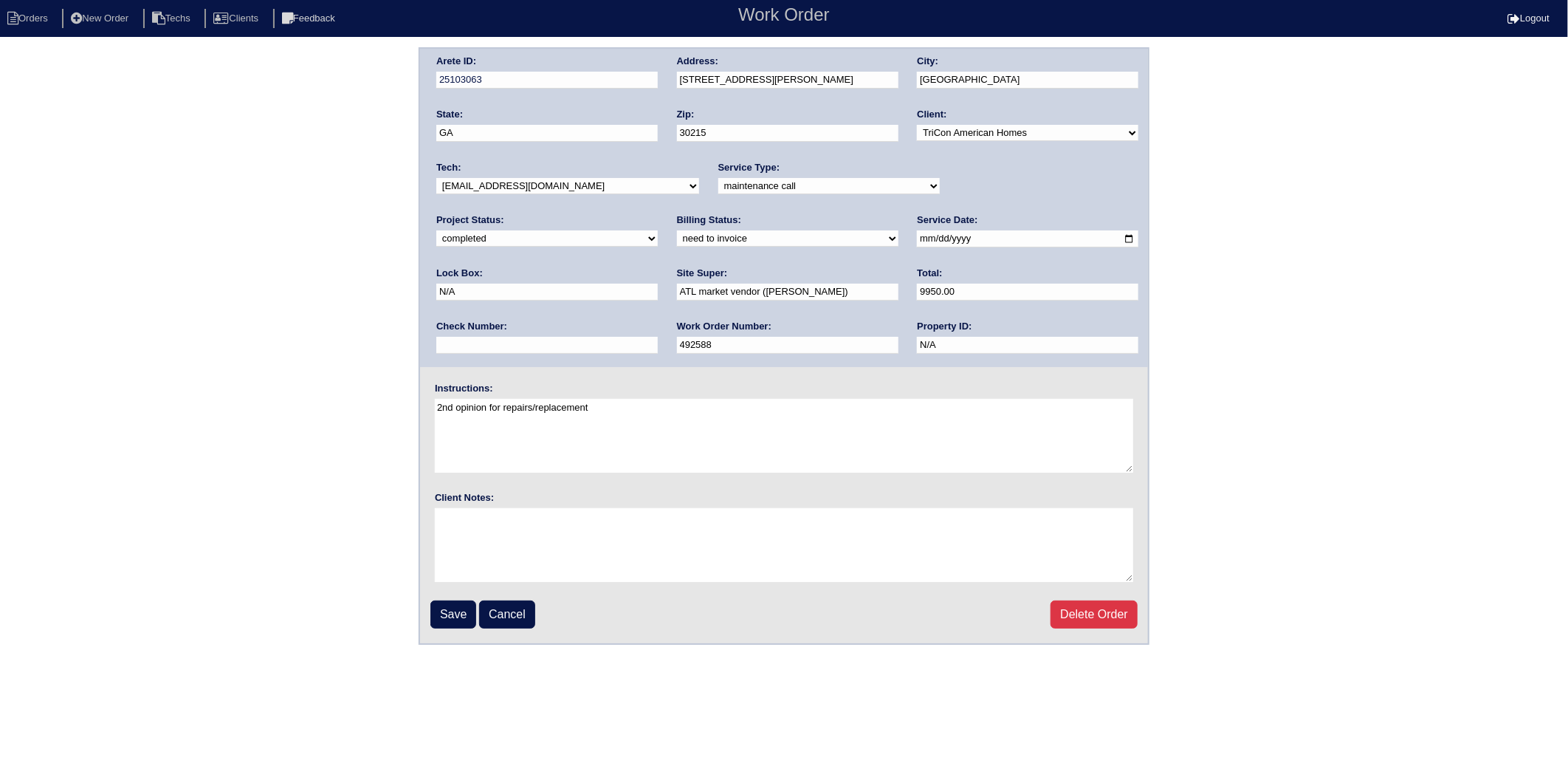
select select "invoiced"
click at [677, 231] on select "need to quote quoted need to invoice invoiced paid warranty purchase order need…" at bounding box center [787, 238] width 221 height 16
drag, startPoint x: 454, startPoint y: 604, endPoint x: 4, endPoint y: 567, distance: 451.5
click at [451, 603] on input "Save" at bounding box center [452, 614] width 46 height 28
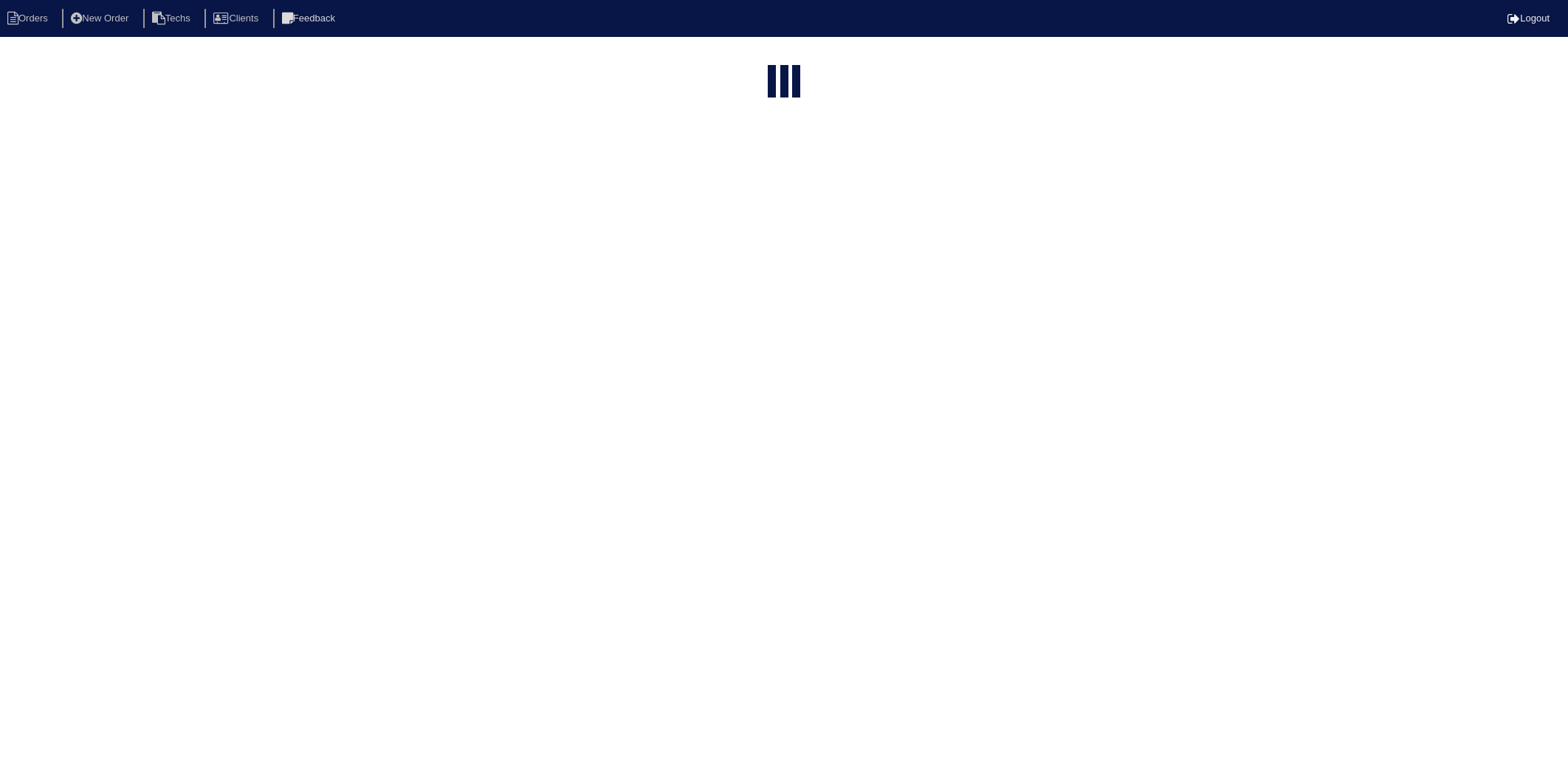
select select "15"
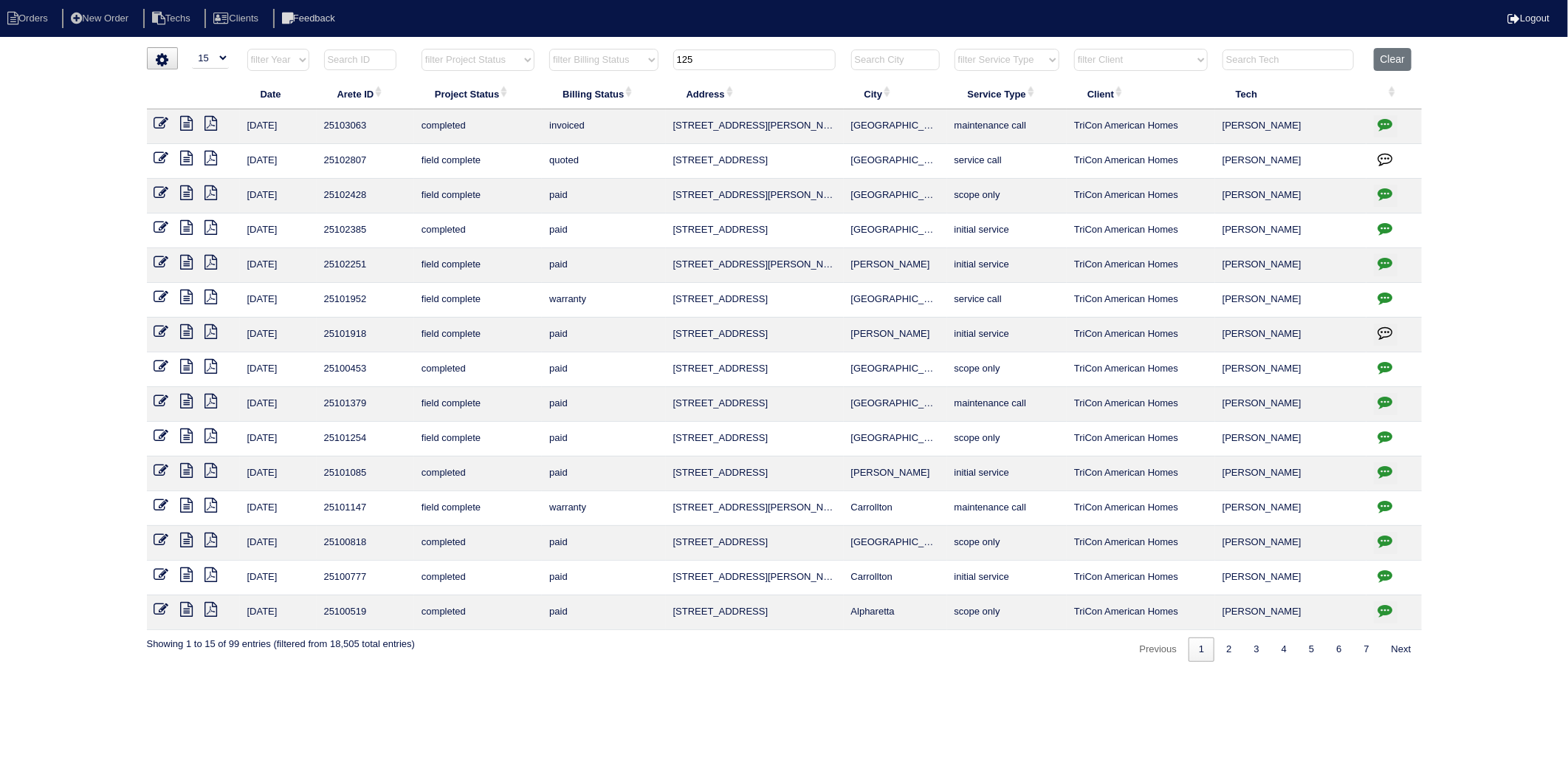
drag, startPoint x: 717, startPoint y: 62, endPoint x: 395, endPoint y: 105, distance: 324.9
click at [482, 91] on table "Date Arete ID Project Status Billing Status Address City Service Type Client Te…" at bounding box center [784, 339] width 1275 height 582
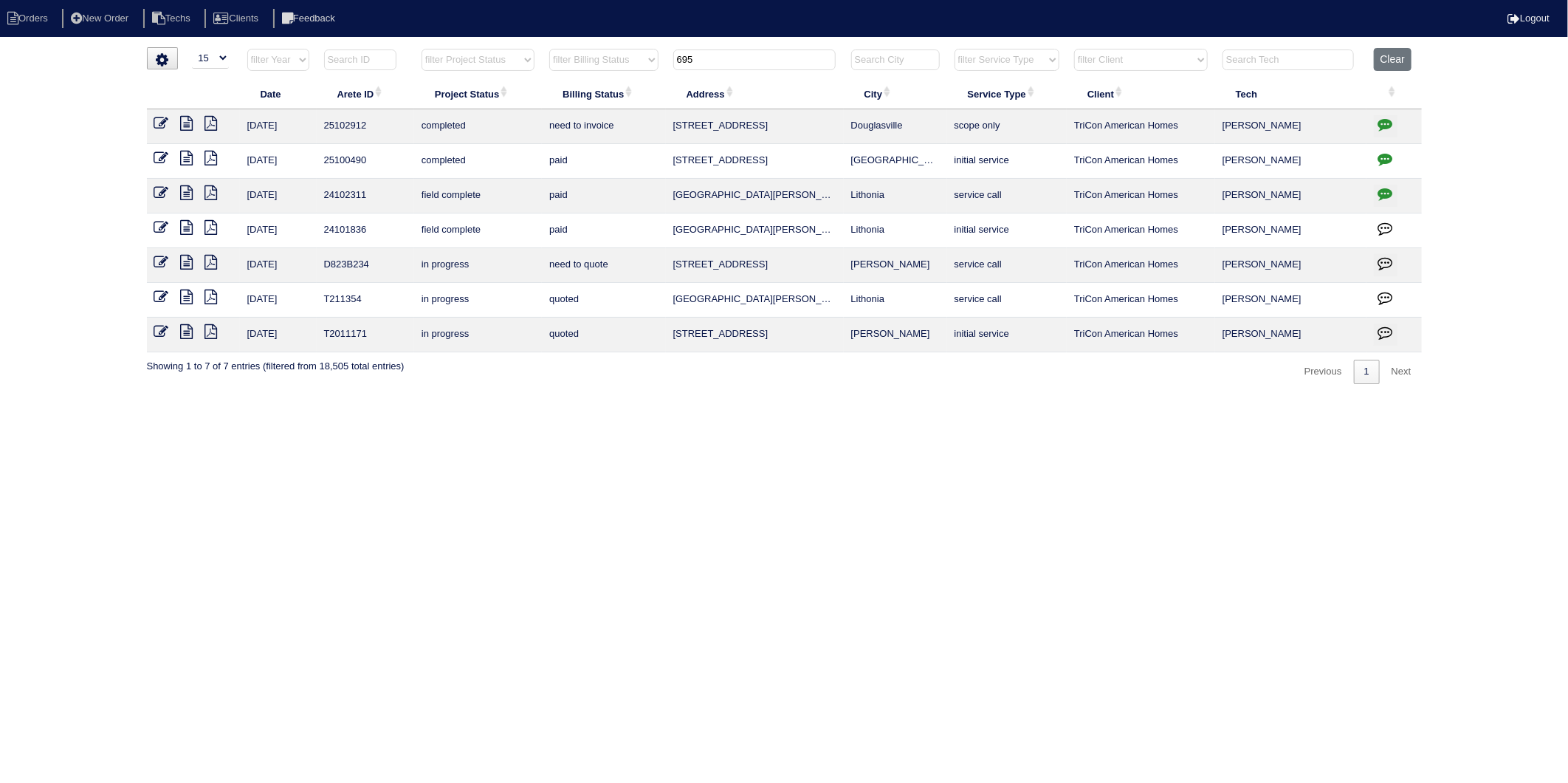
type input "695"
click at [1385, 126] on icon "button" at bounding box center [1385, 124] width 15 height 15
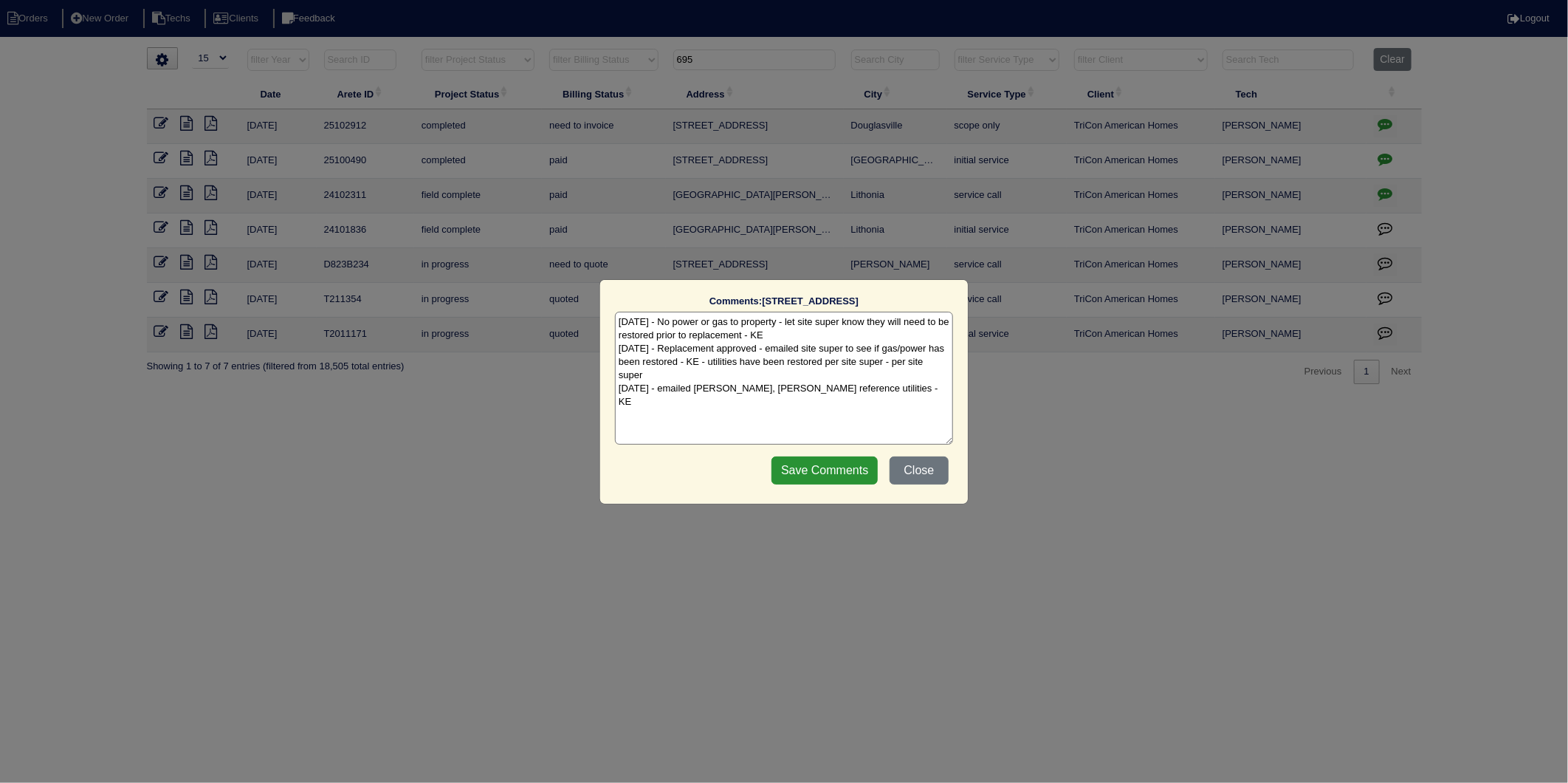
click at [882, 389] on textarea "8/11/25 - No power or gas to property - let site super know they will need to b…" at bounding box center [784, 378] width 338 height 133
type textarea "8/11/25 - No power or gas to property - let site super know they will need to b…"
click at [813, 467] on input "Save Comments" at bounding box center [825, 470] width 106 height 28
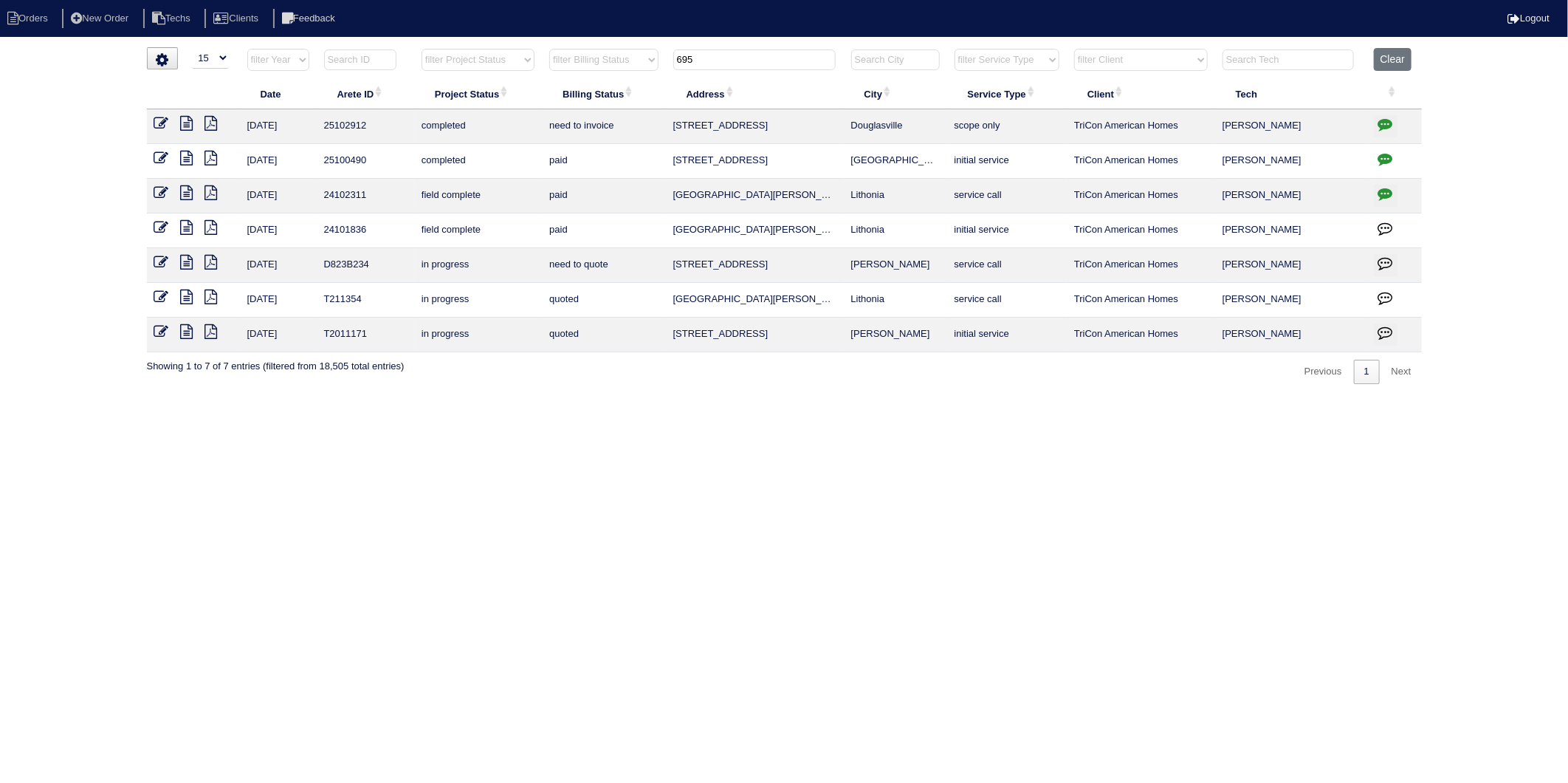
click at [162, 129] on icon at bounding box center [161, 123] width 15 height 15
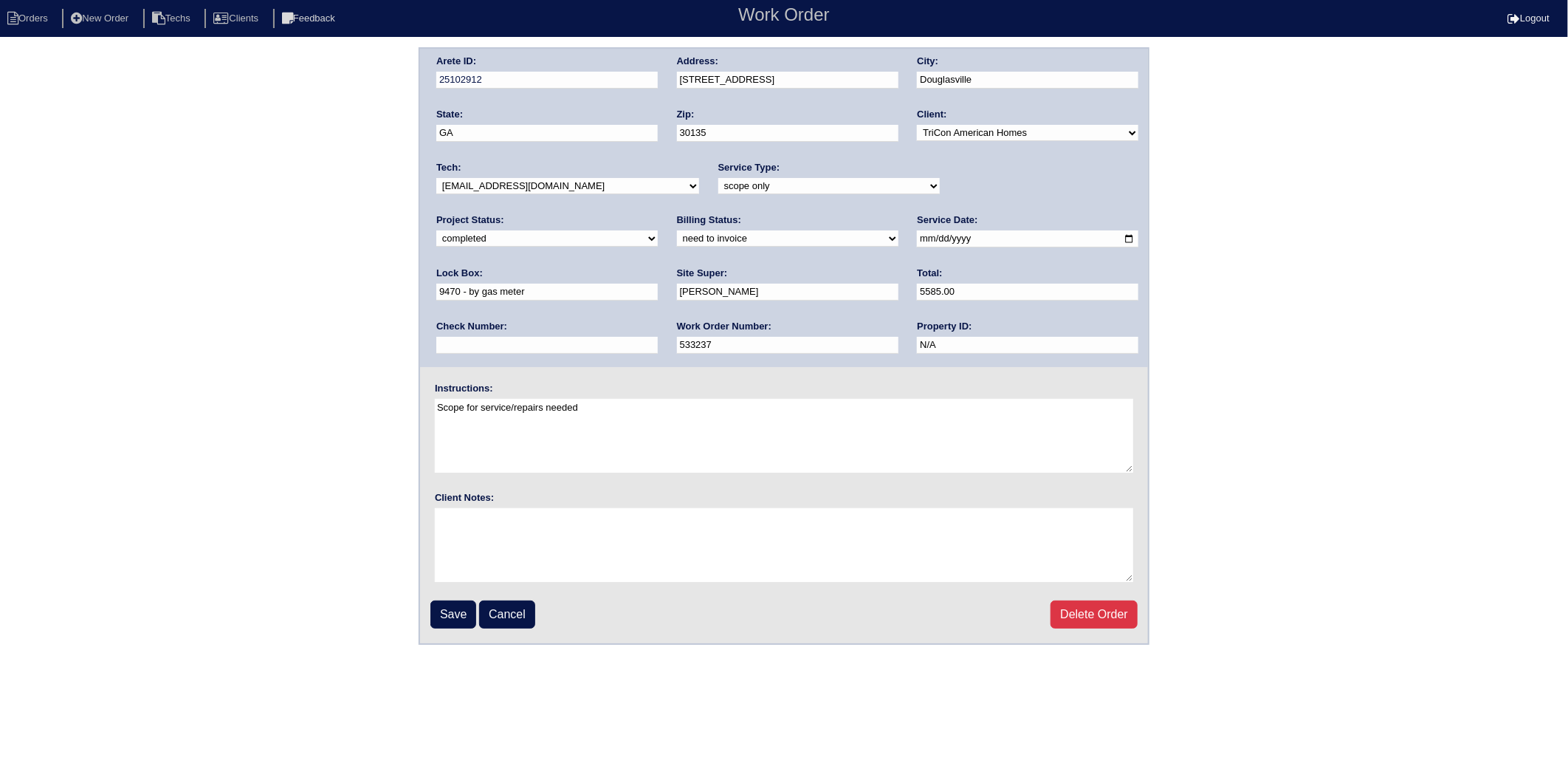
drag, startPoint x: 497, startPoint y: 232, endPoint x: 483, endPoint y: 246, distance: 19.8
click at [677, 232] on select "need to quote quoted need to invoice invoiced paid warranty purchase order need…" at bounding box center [787, 238] width 221 height 16
select select "invoiced"
click at [677, 231] on select "need to quote quoted need to invoice invoiced paid warranty purchase order need…" at bounding box center [787, 238] width 221 height 16
click at [464, 602] on input "Save" at bounding box center [452, 614] width 46 height 28
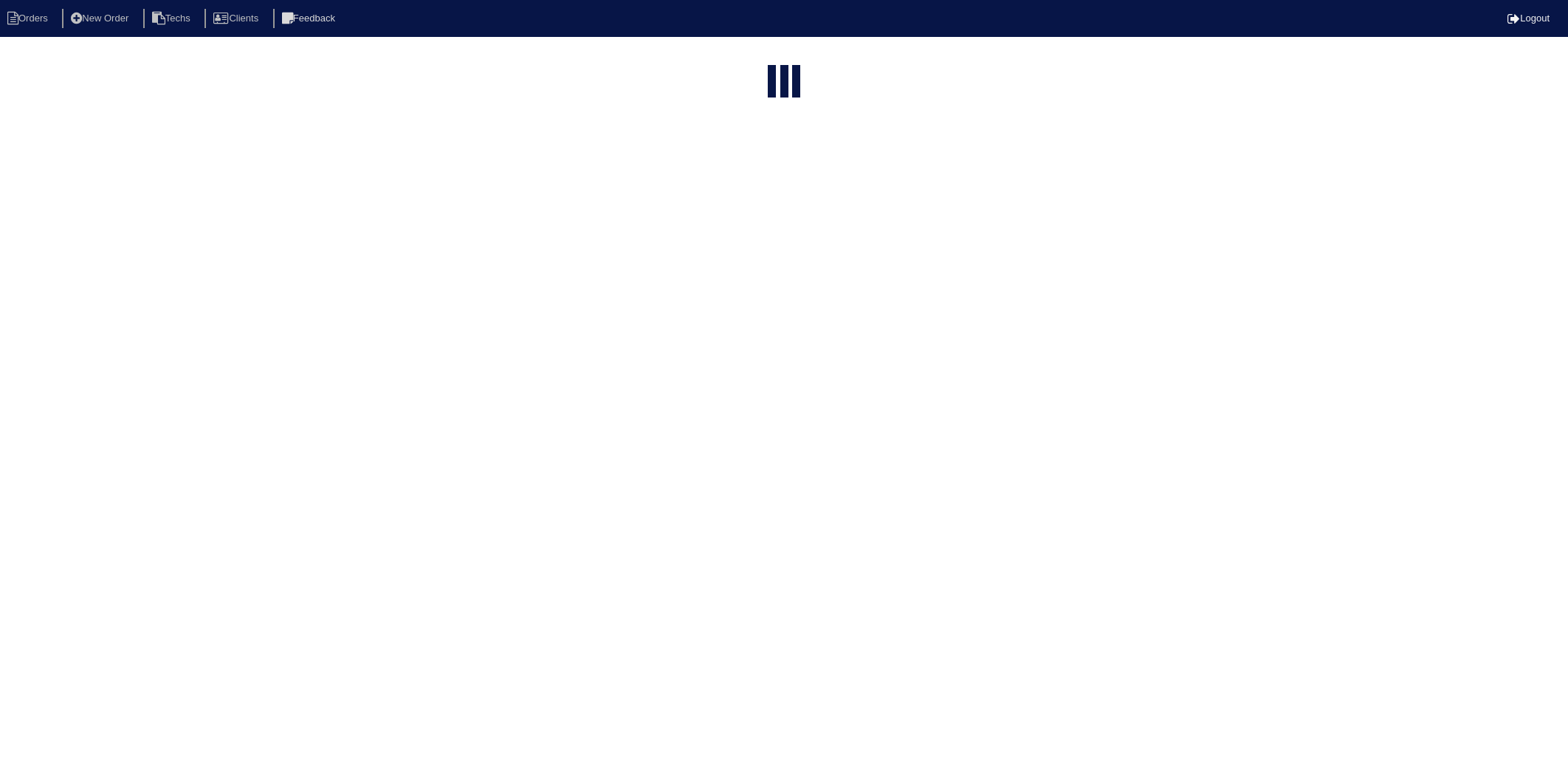
select select "15"
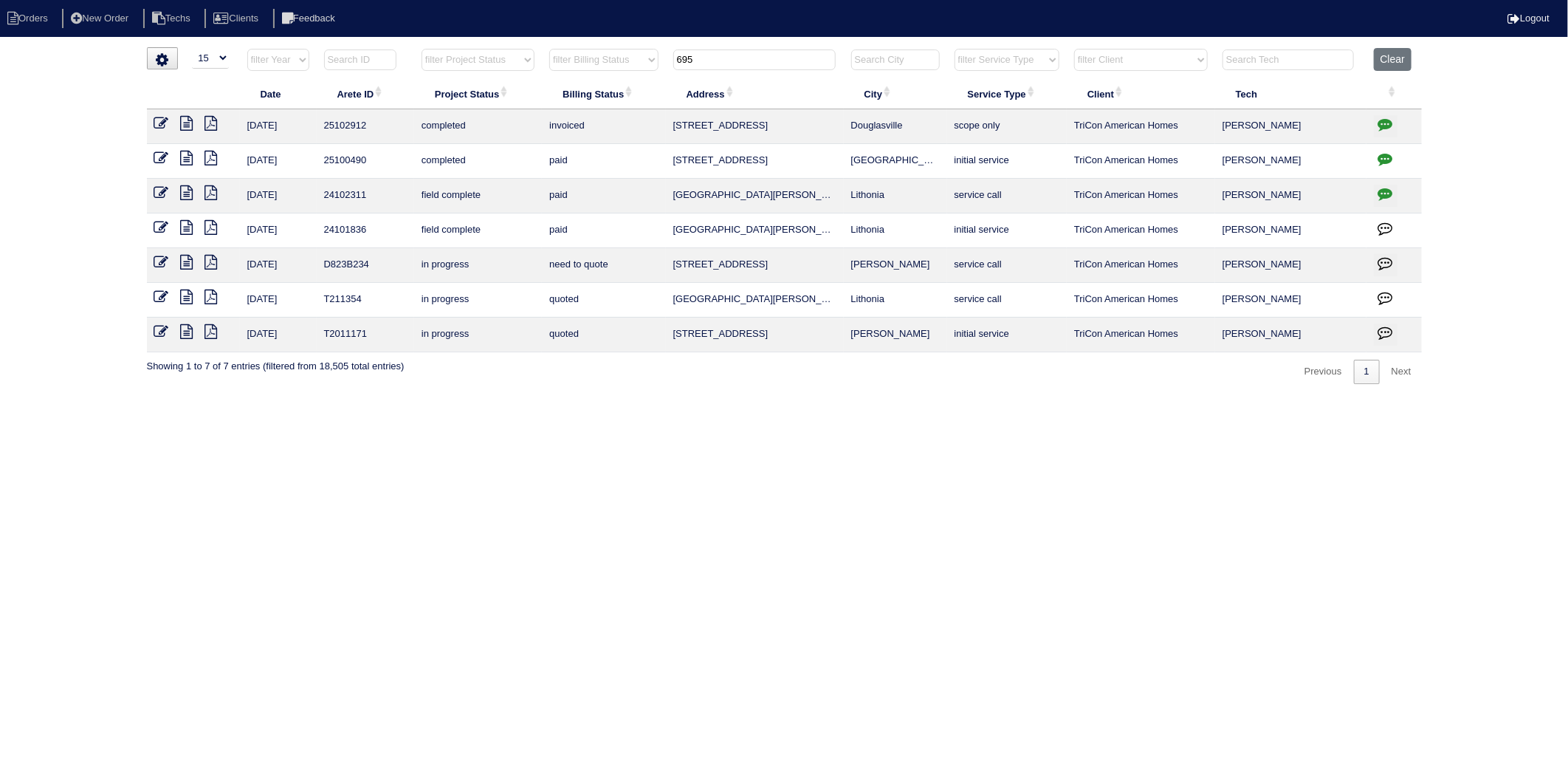
drag, startPoint x: 727, startPoint y: 61, endPoint x: 631, endPoint y: 75, distance: 97.0
click at [631, 74] on tr "filter Year -- Any Year -- 2025 2024 2023 2022 2021 2020 2019 filter Project St…" at bounding box center [784, 63] width 1275 height 30
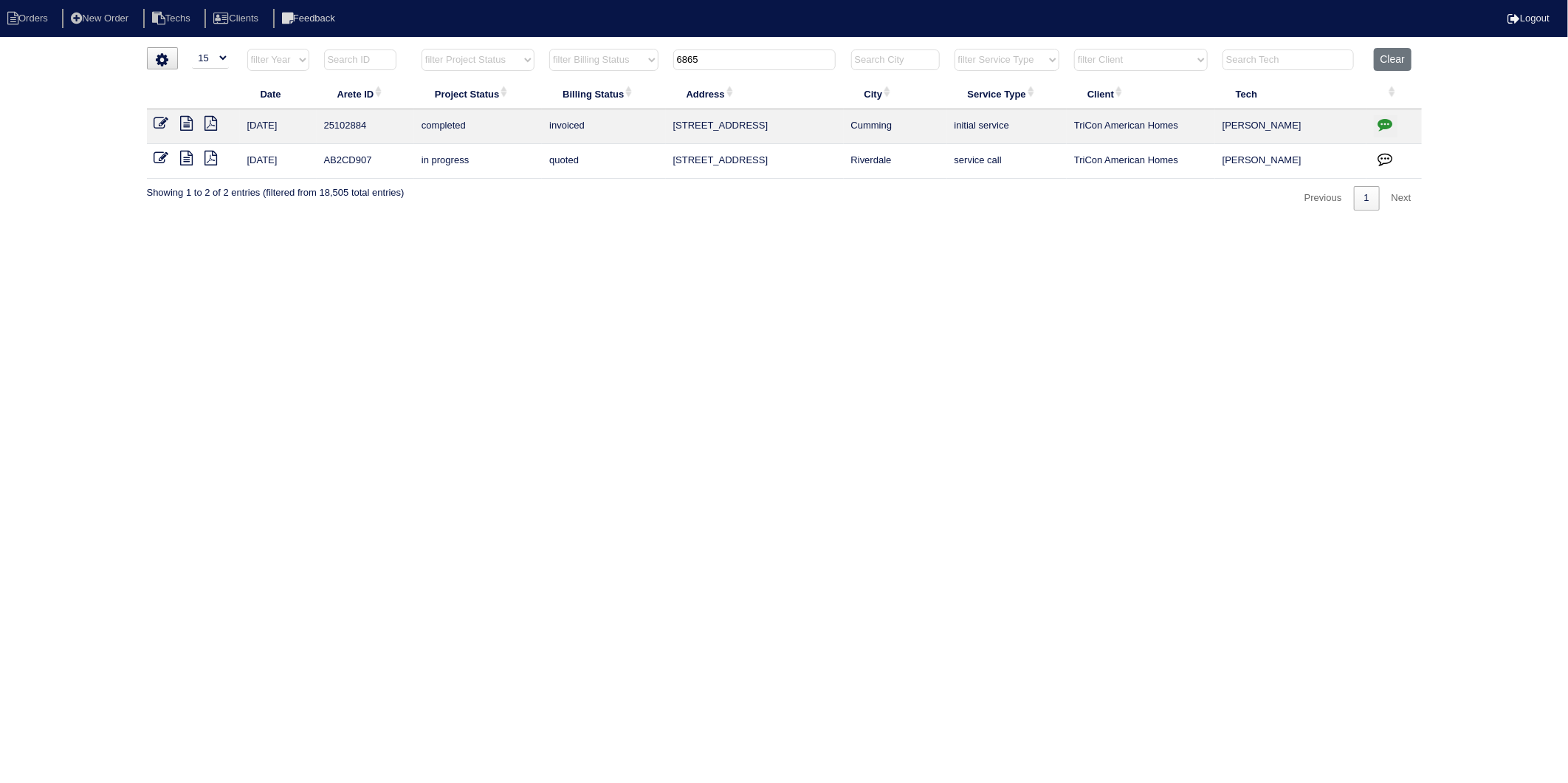
click at [971, 225] on html "Orders New Order Techs Clients Feedback Logout Orders New Order Users Clients M…" at bounding box center [784, 112] width 1568 height 225
drag, startPoint x: 718, startPoint y: 62, endPoint x: 586, endPoint y: 107, distance: 139.5
click at [589, 94] on table "Date Arete ID Project Status Billing Status Address City Service Type Client Te…" at bounding box center [784, 113] width 1275 height 131
drag, startPoint x: 751, startPoint y: 62, endPoint x: 381, endPoint y: 156, distance: 381.8
click at [381, 155] on table "Date Arete ID Project Status Billing Status Address City Service Type Client Te…" at bounding box center [784, 113] width 1275 height 131
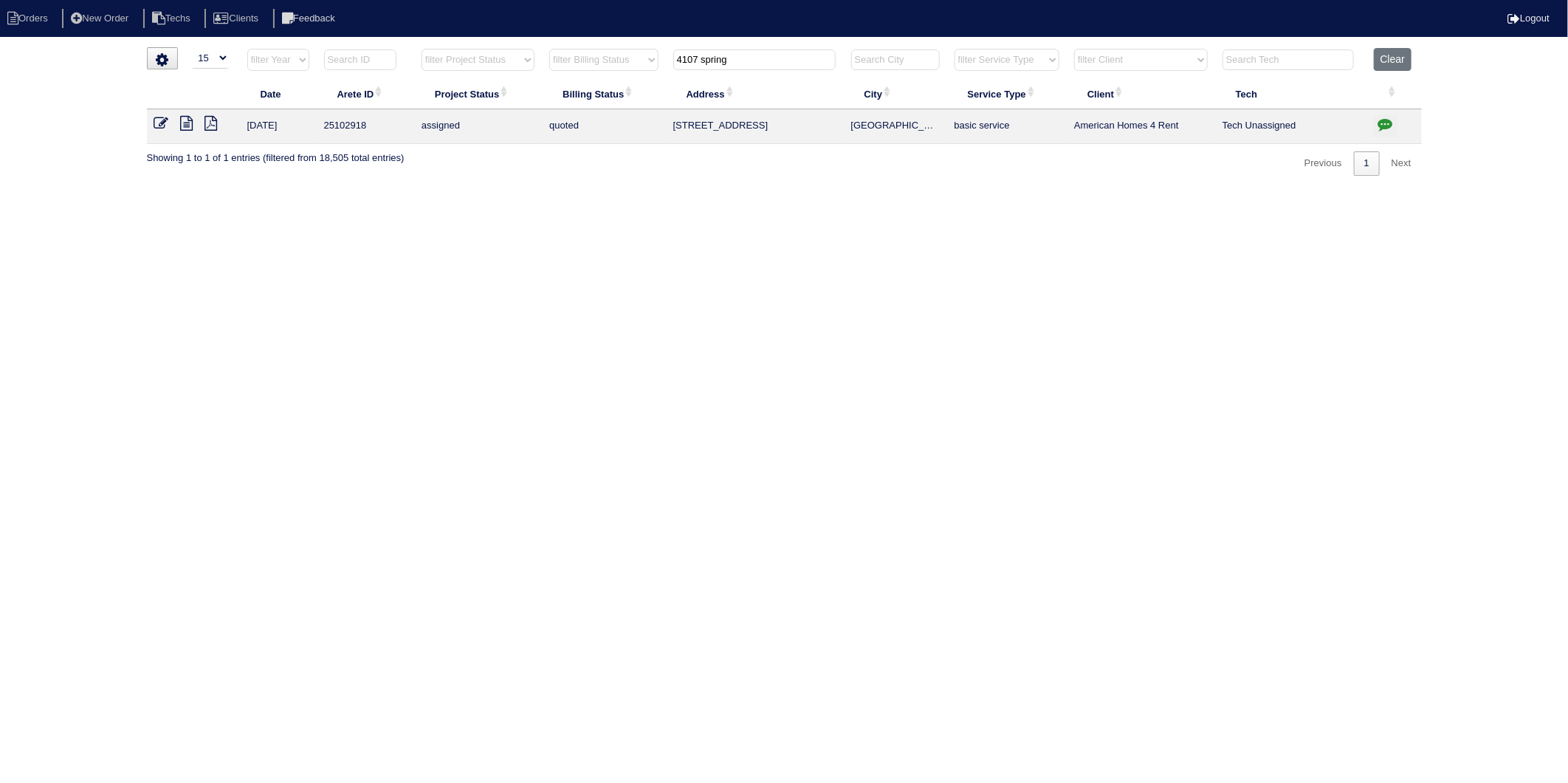
type input "4107 spring"
click at [189, 122] on icon at bounding box center [187, 123] width 12 height 15
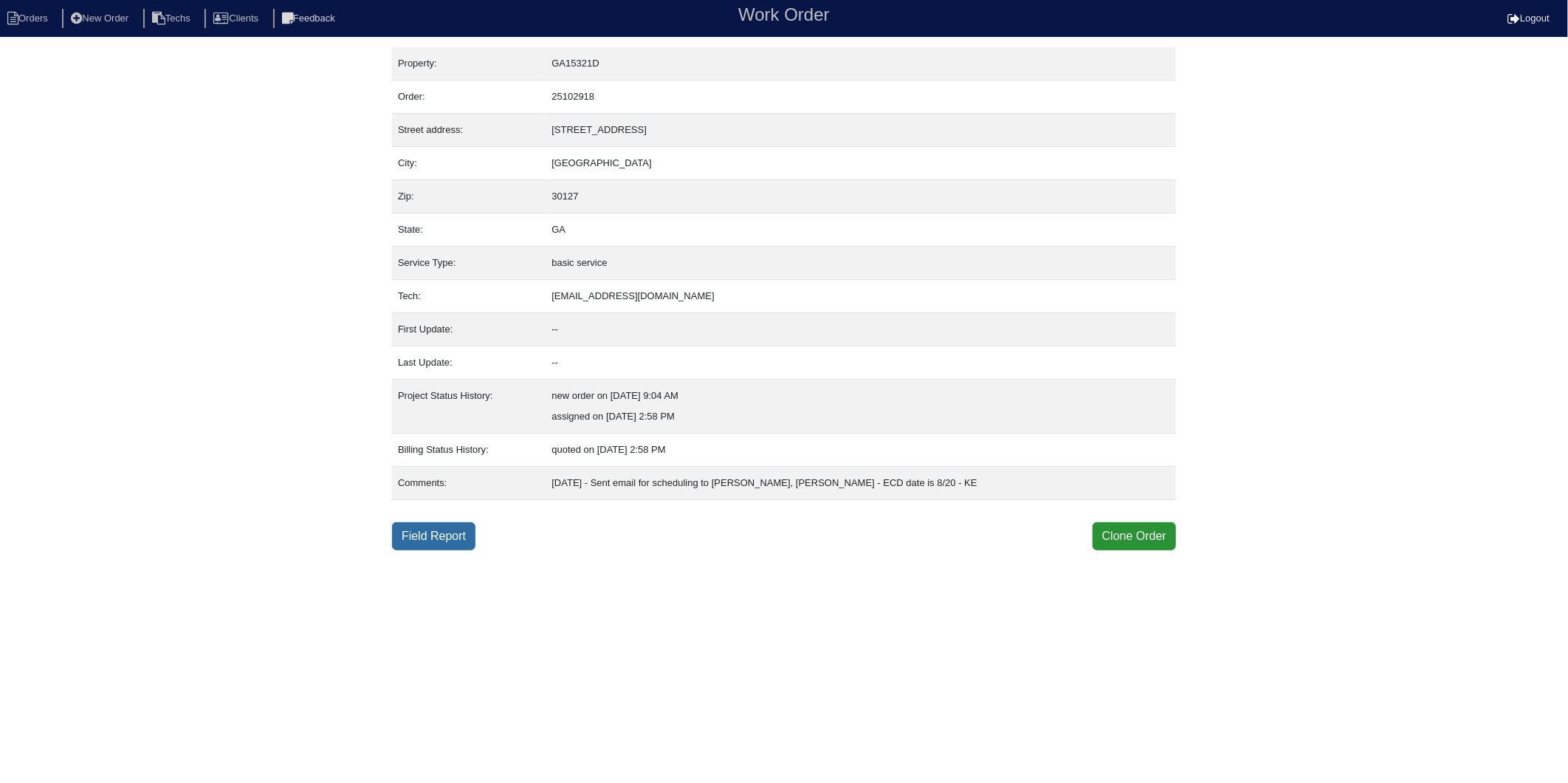
click at [448, 525] on link "Field Report" at bounding box center [433, 537] width 83 height 28
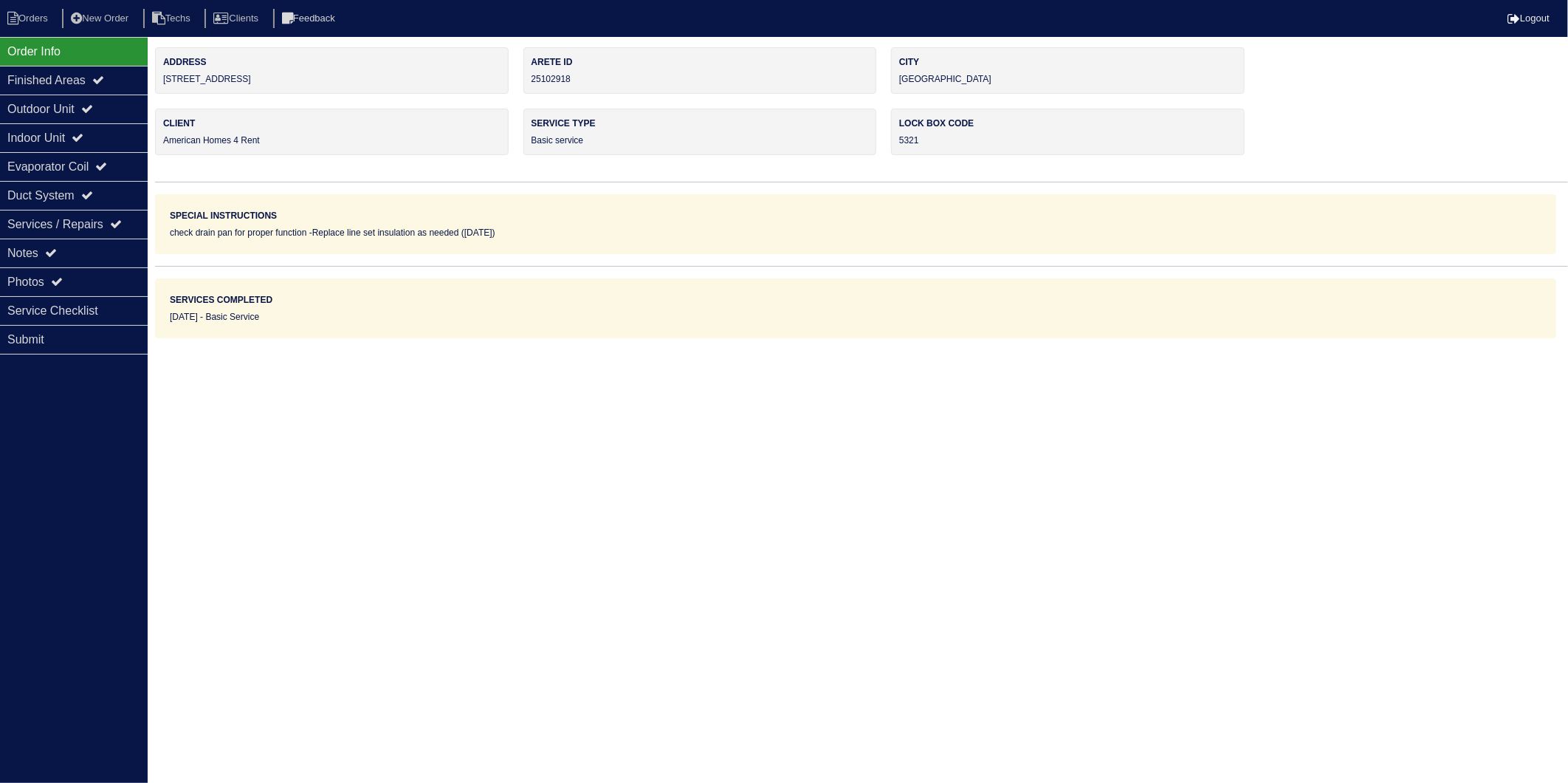
click at [473, 338] on html "Orders New Order Techs Clients Feedback Logout Orders New Order Users Clients M…" at bounding box center [784, 169] width 1568 height 338
click at [34, 13] on li "Orders" at bounding box center [30, 18] width 60 height 20
select select "15"
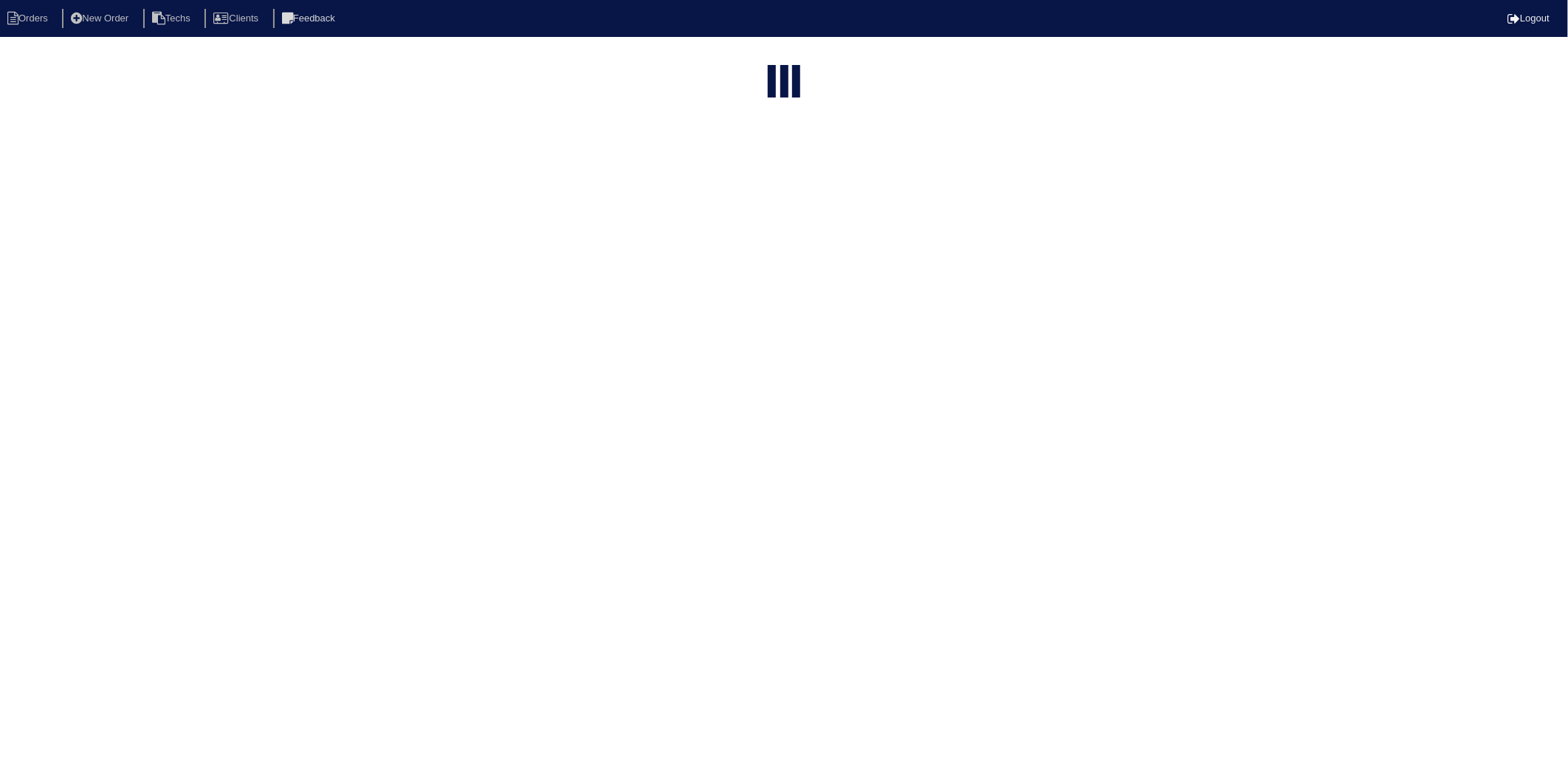
type input "4107 spring"
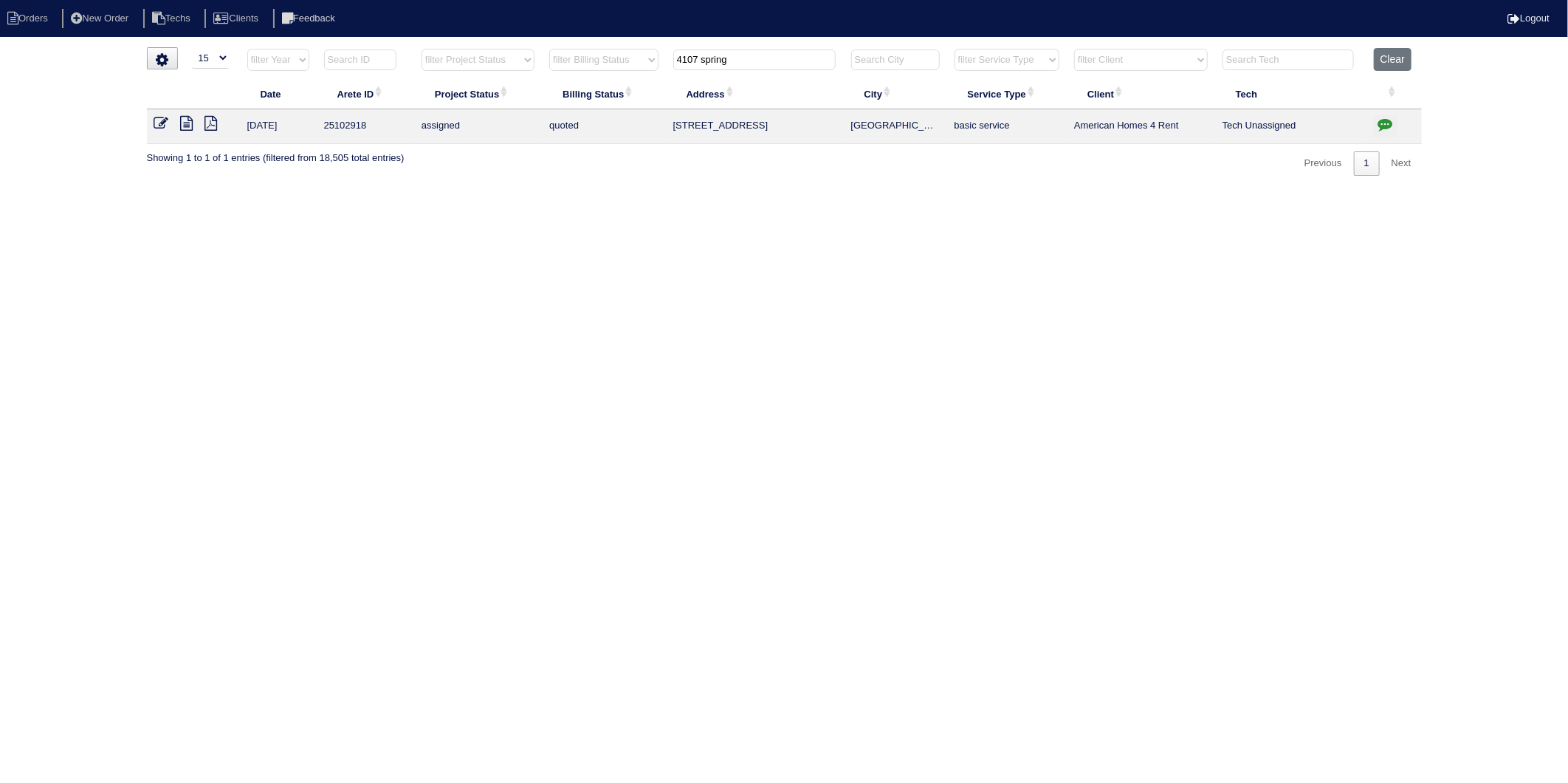
drag, startPoint x: 844, startPoint y: 197, endPoint x: 902, endPoint y: 189, distance: 58.5
click at [853, 190] on html "Orders New Order Techs Clients Feedback Logout Orders New Order Users Clients M…" at bounding box center [784, 95] width 1568 height 190
click at [1392, 58] on button "Clear" at bounding box center [1393, 59] width 37 height 23
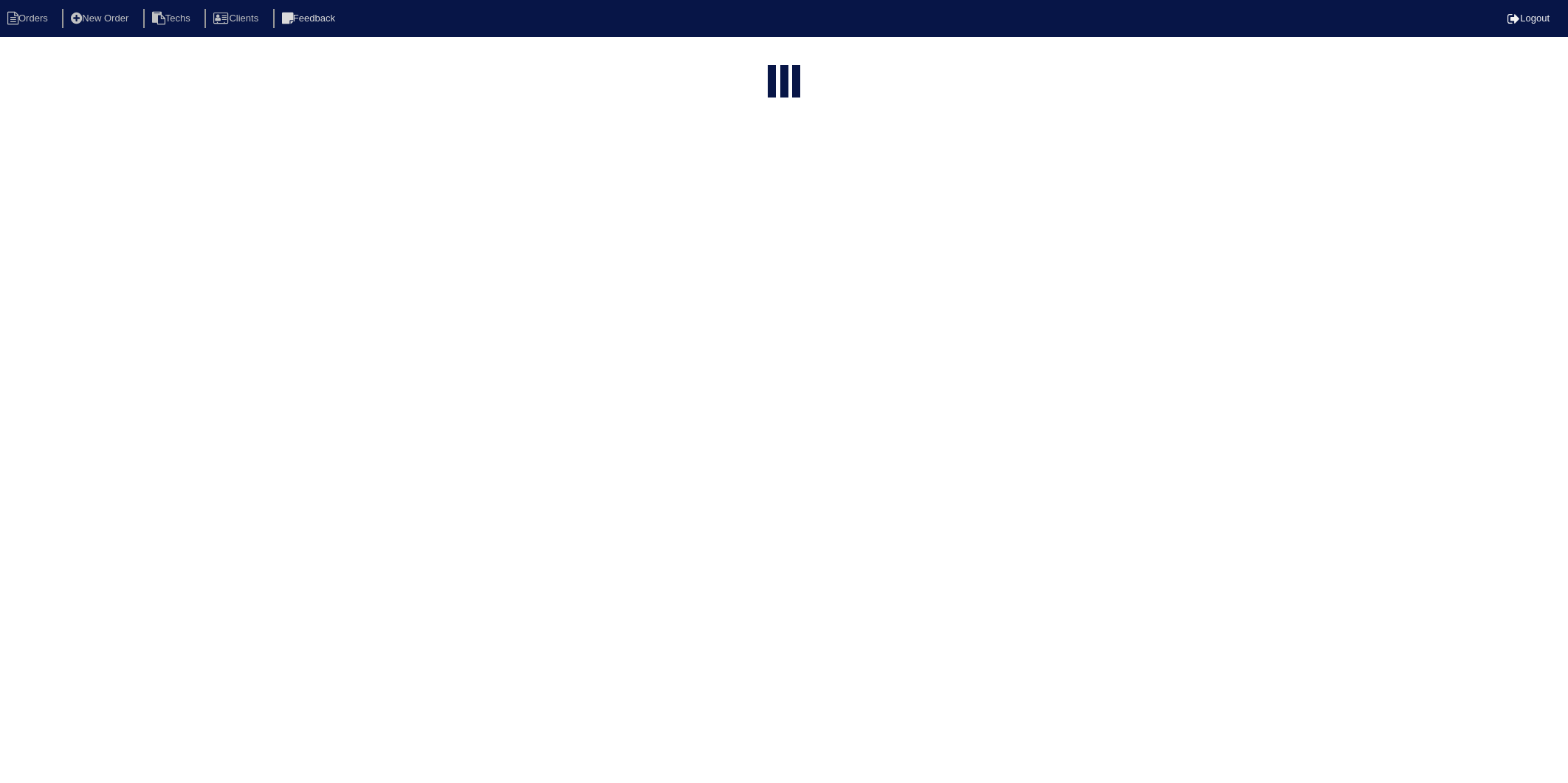
select select "15"
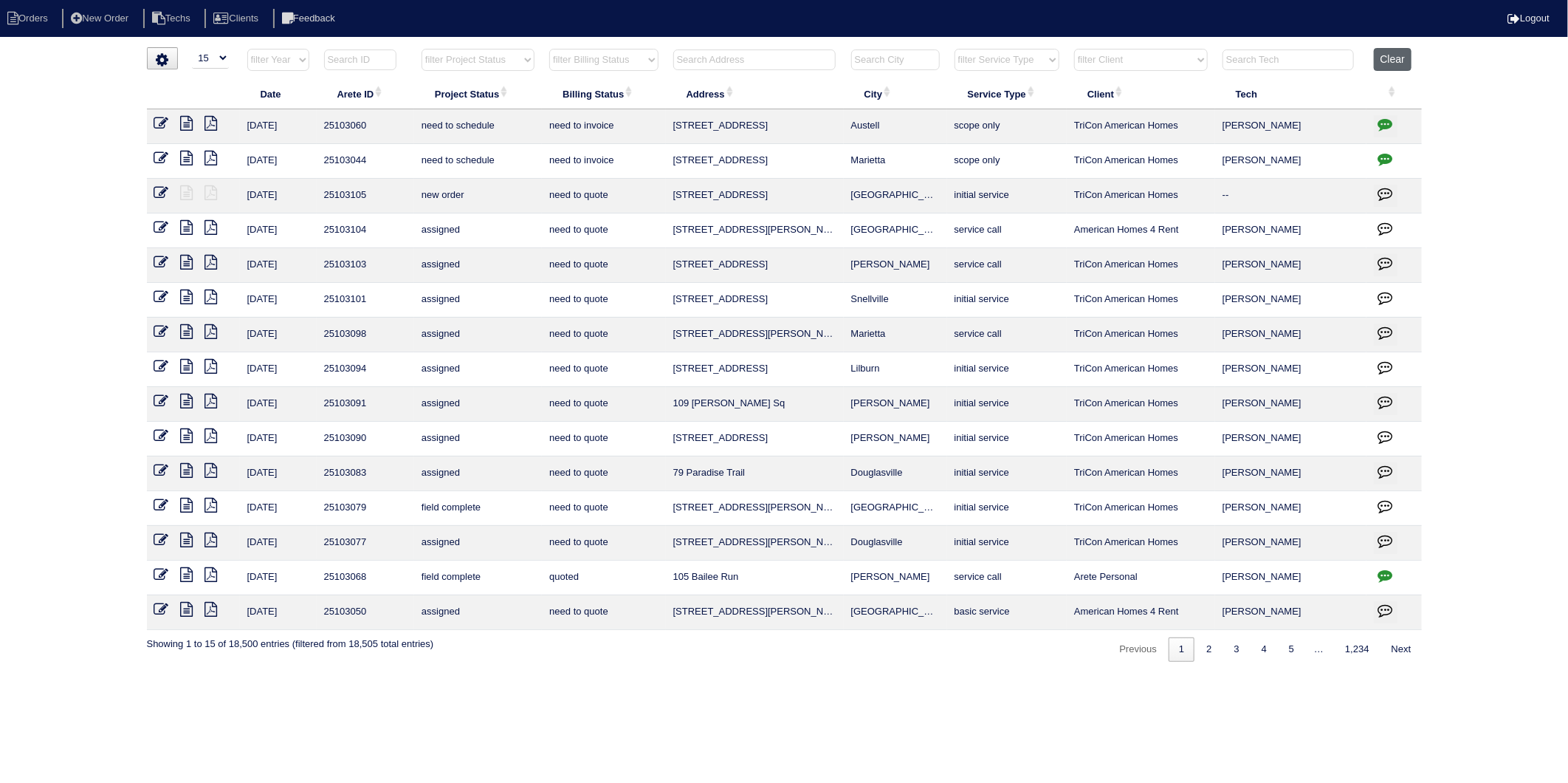
click at [1388, 62] on button "Clear" at bounding box center [1393, 59] width 37 height 23
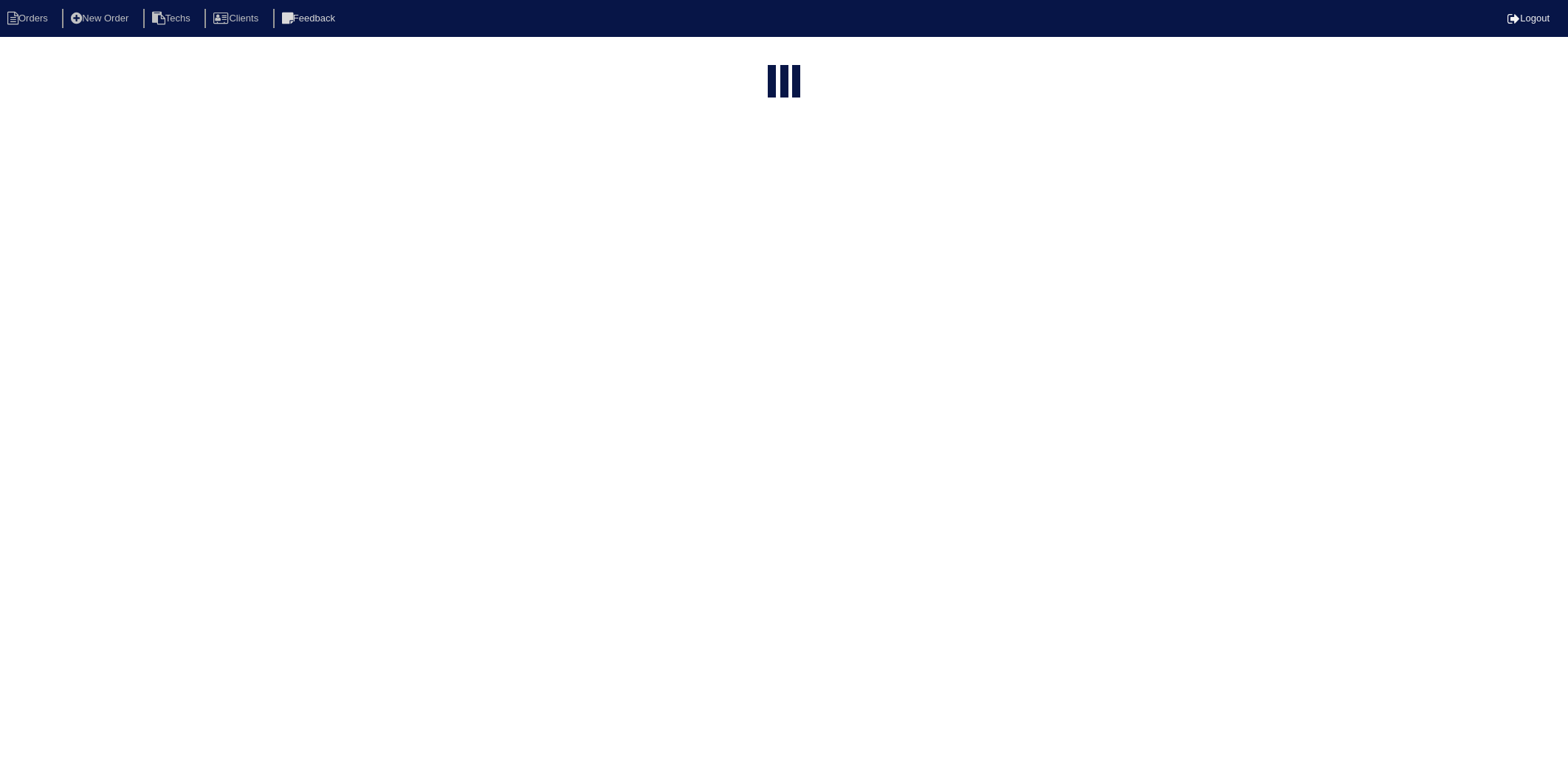
select select "15"
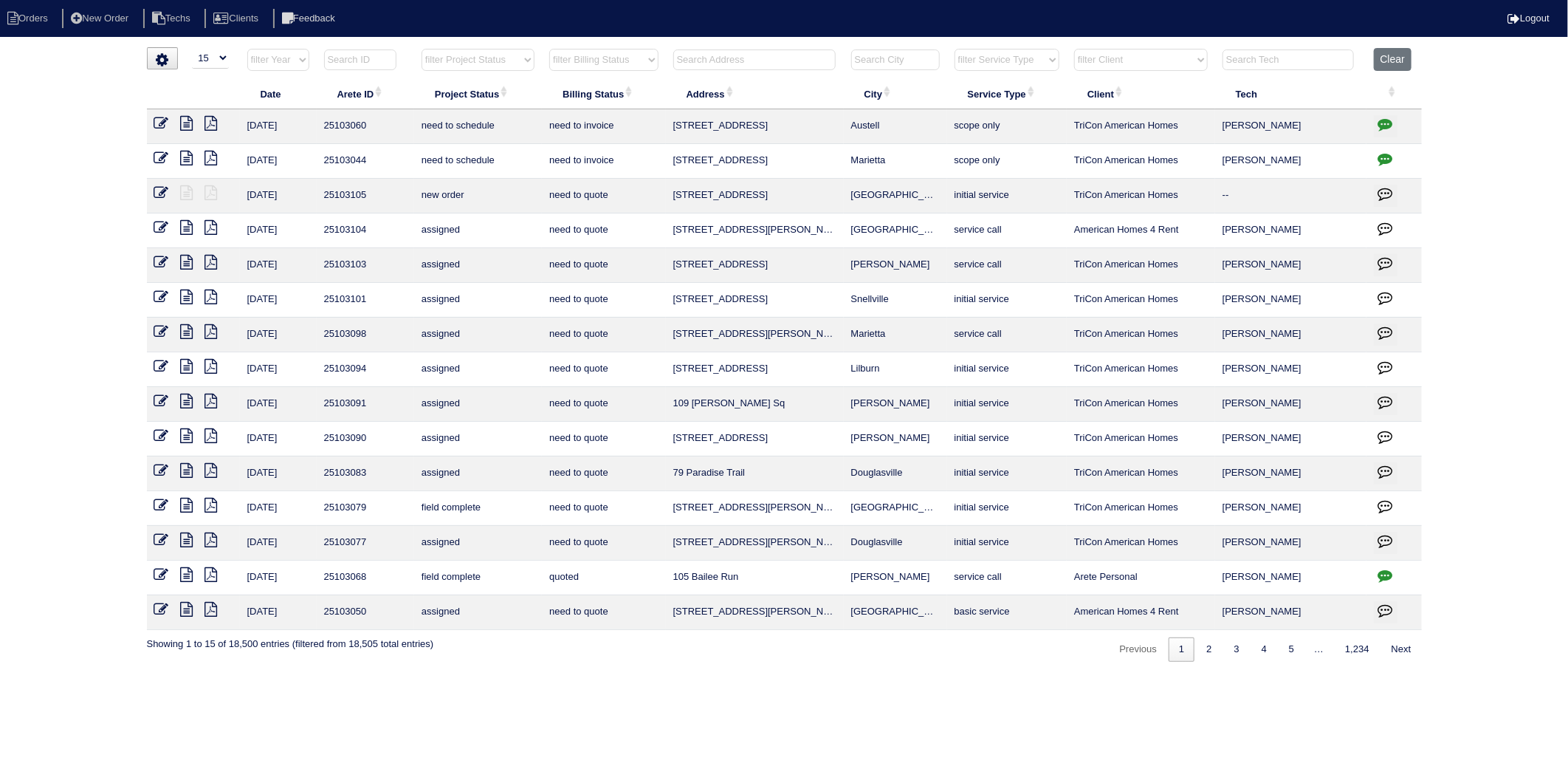
click at [704, 63] on input "text" at bounding box center [755, 60] width 162 height 21
type input "120"
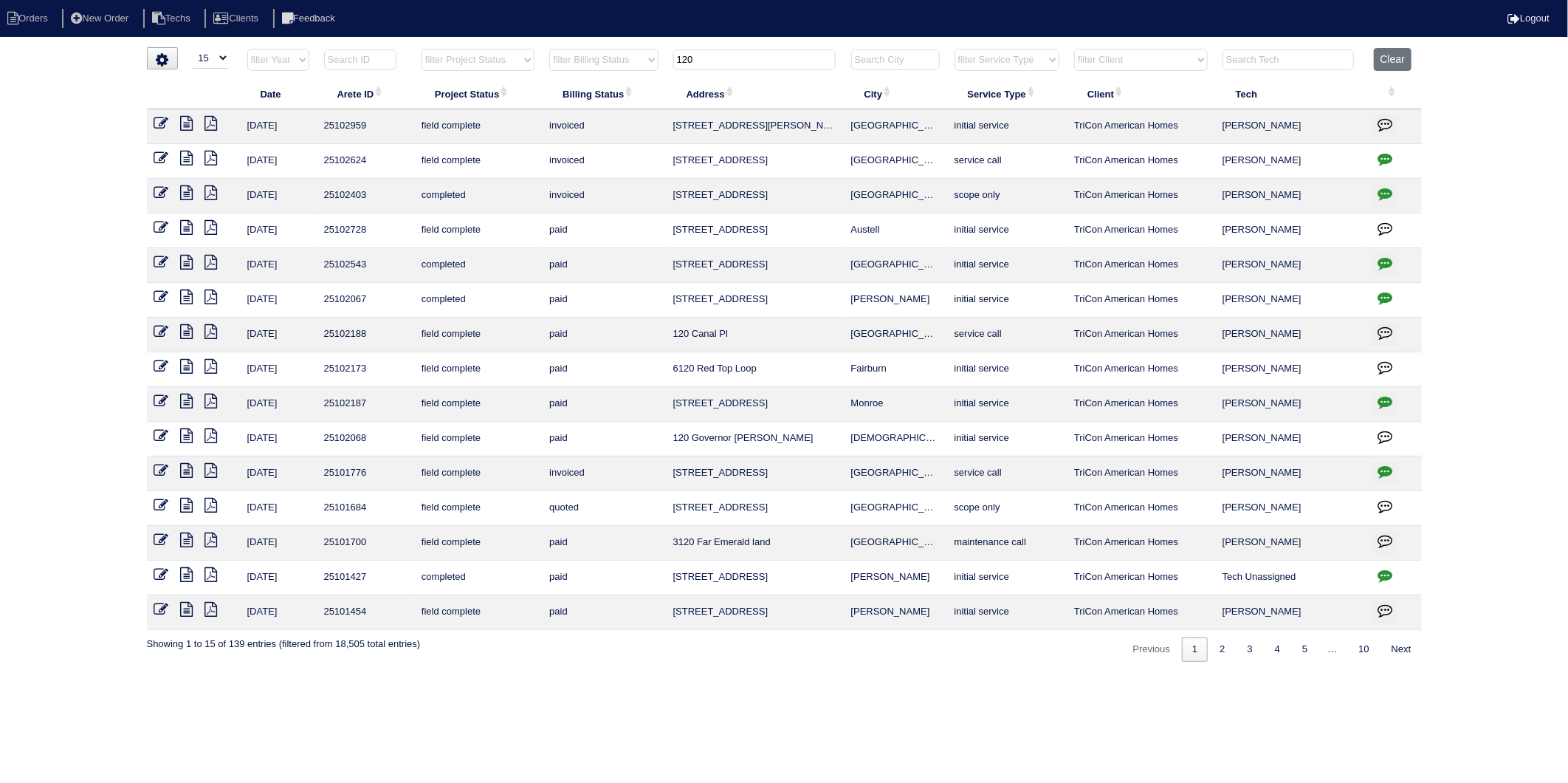
click at [160, 193] on icon at bounding box center [161, 193] width 15 height 15
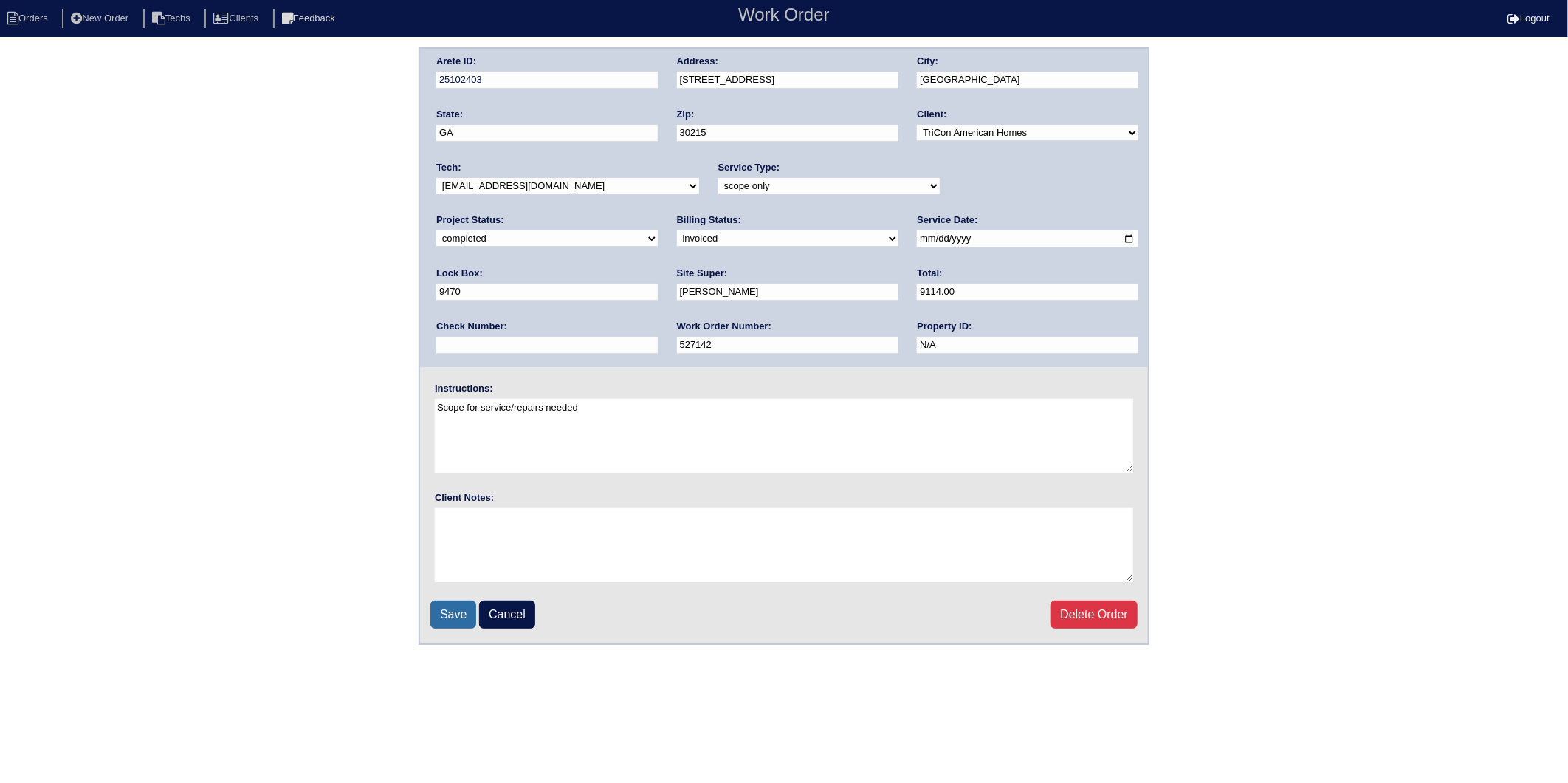
click at [454, 604] on input "Save" at bounding box center [452, 614] width 46 height 28
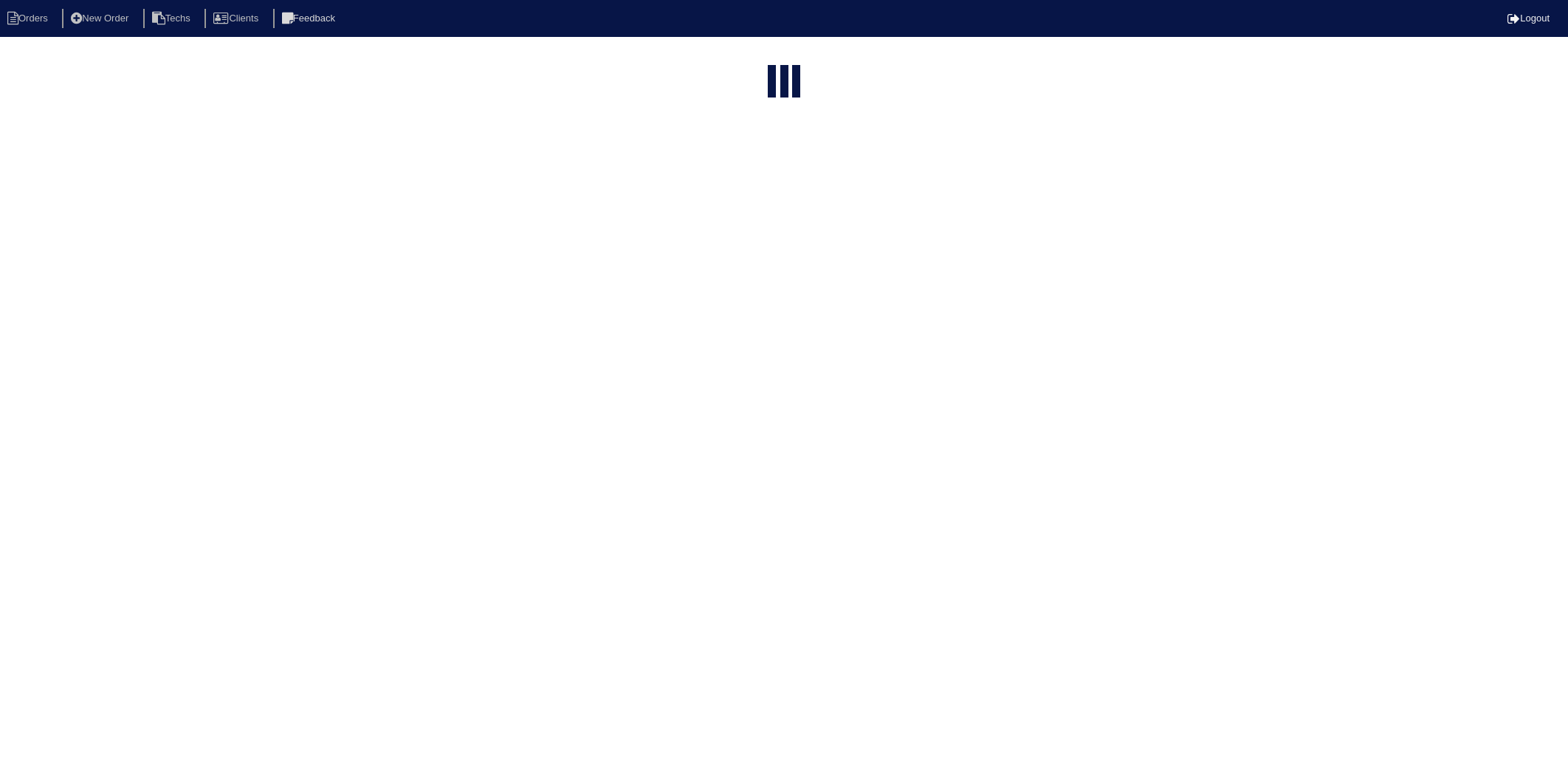
select select "15"
type input "120"
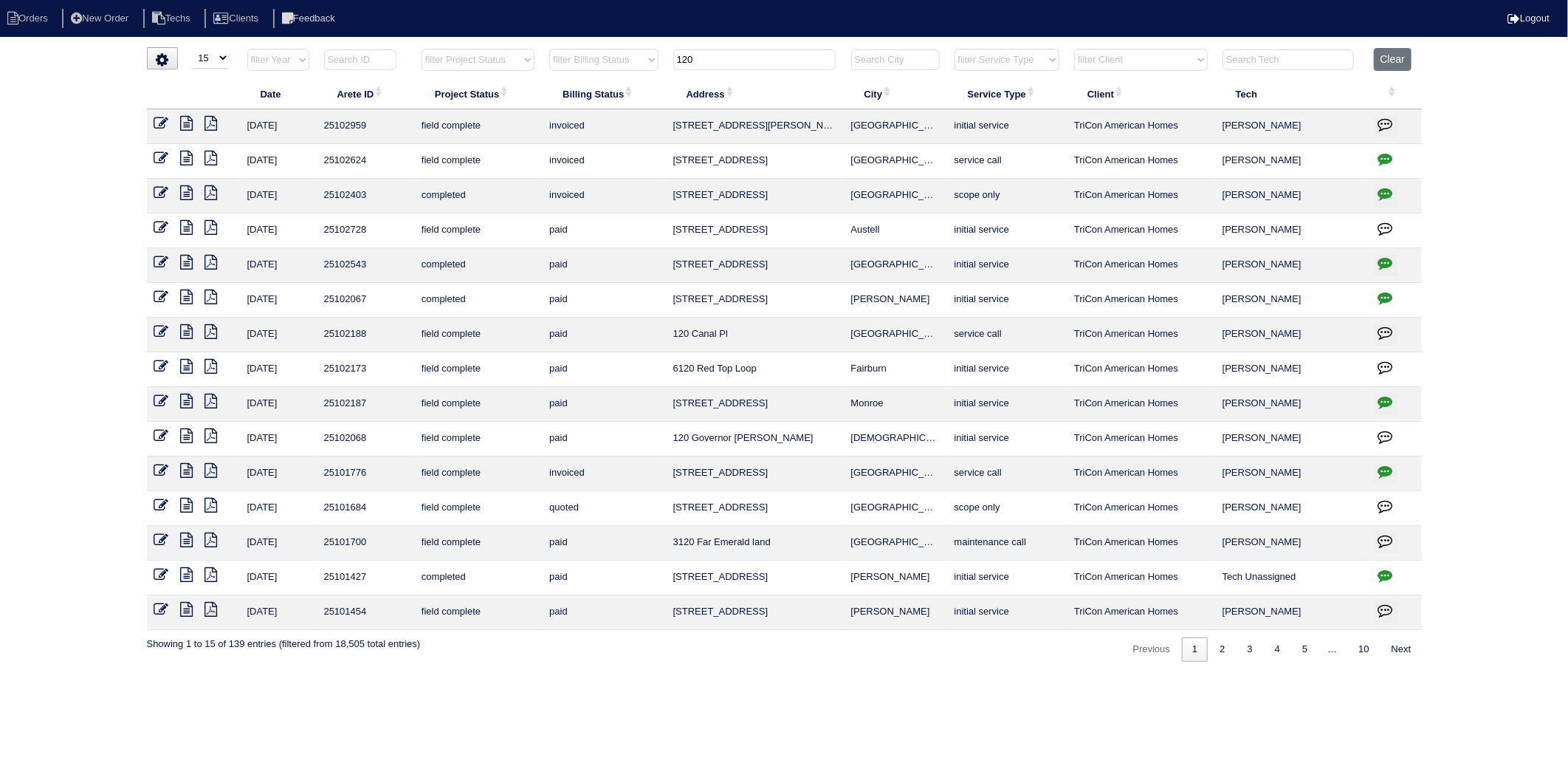
click at [189, 193] on icon at bounding box center [187, 193] width 12 height 15
